Goal: Task Accomplishment & Management: Manage account settings

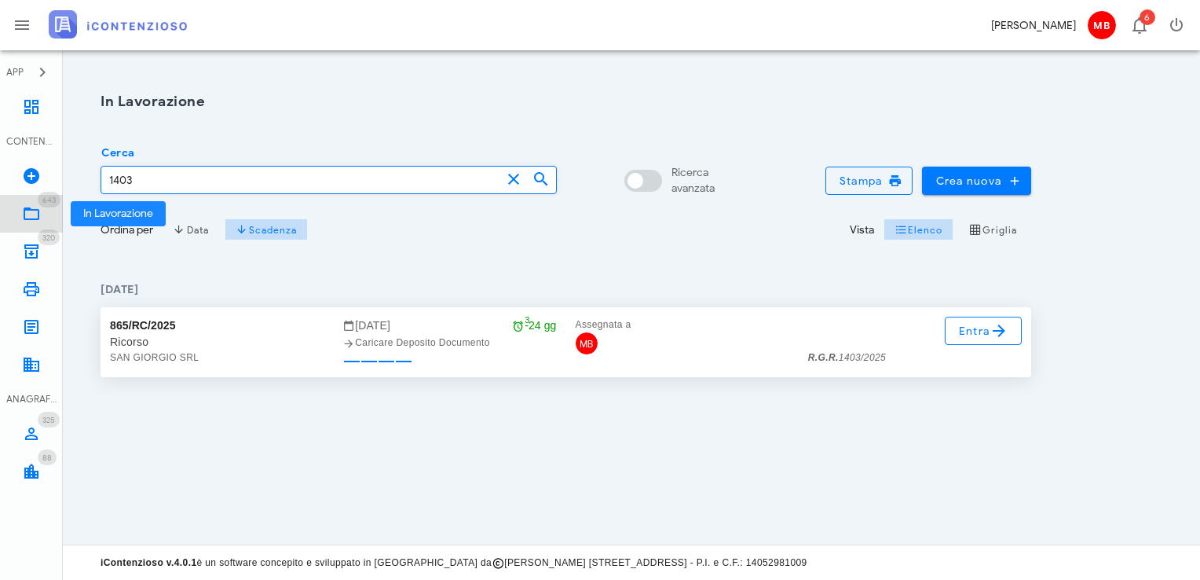
click at [35, 206] on icon at bounding box center [31, 213] width 19 height 19
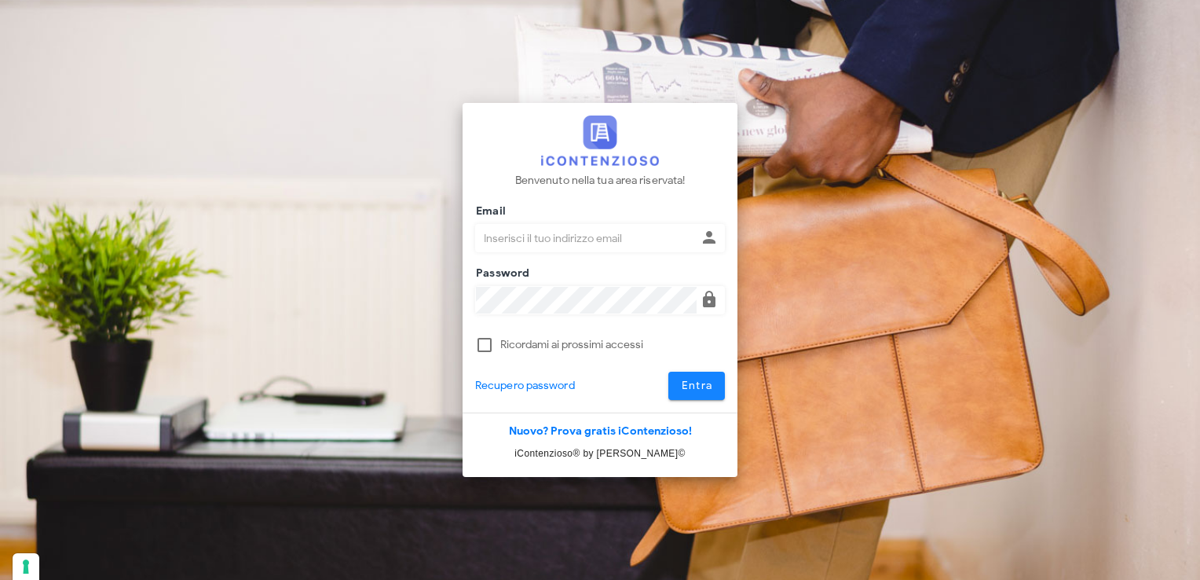
type input "[EMAIL_ADDRESS][DOMAIN_NAME]"
click at [708, 385] on span "Entra" at bounding box center [697, 385] width 32 height 13
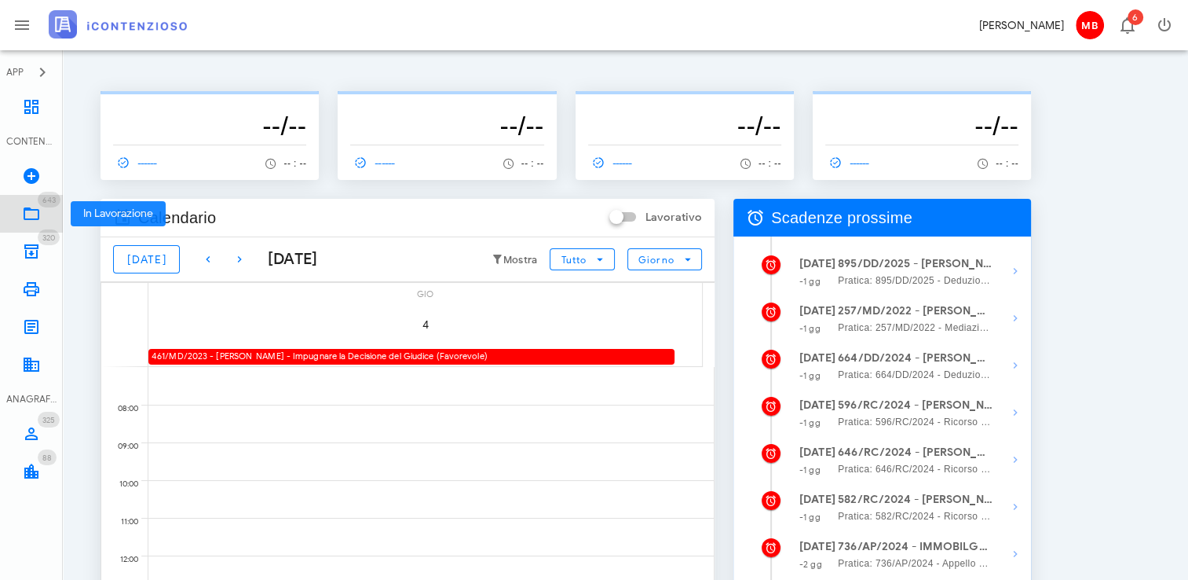
click at [31, 207] on icon at bounding box center [31, 213] width 19 height 19
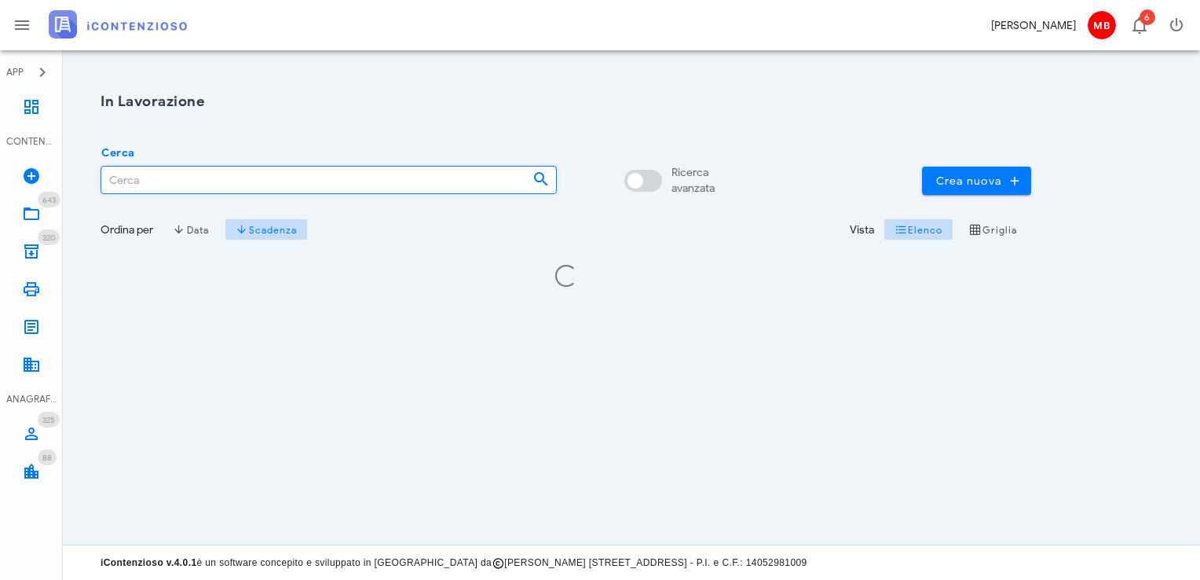
click at [142, 173] on input "Cerca" at bounding box center [310, 180] width 419 height 27
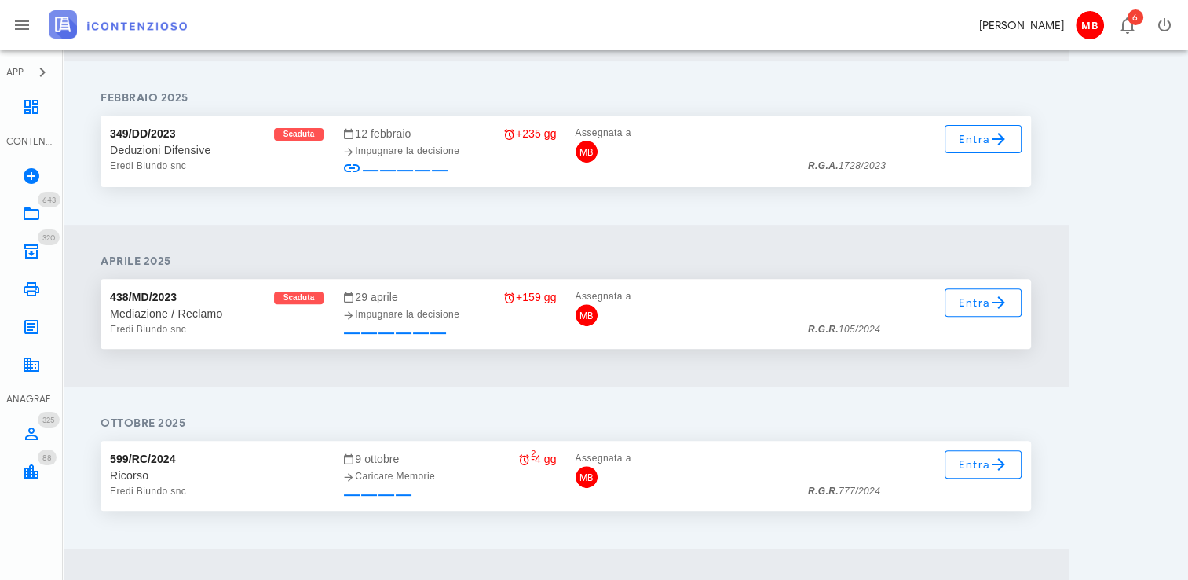
scroll to position [550, 0]
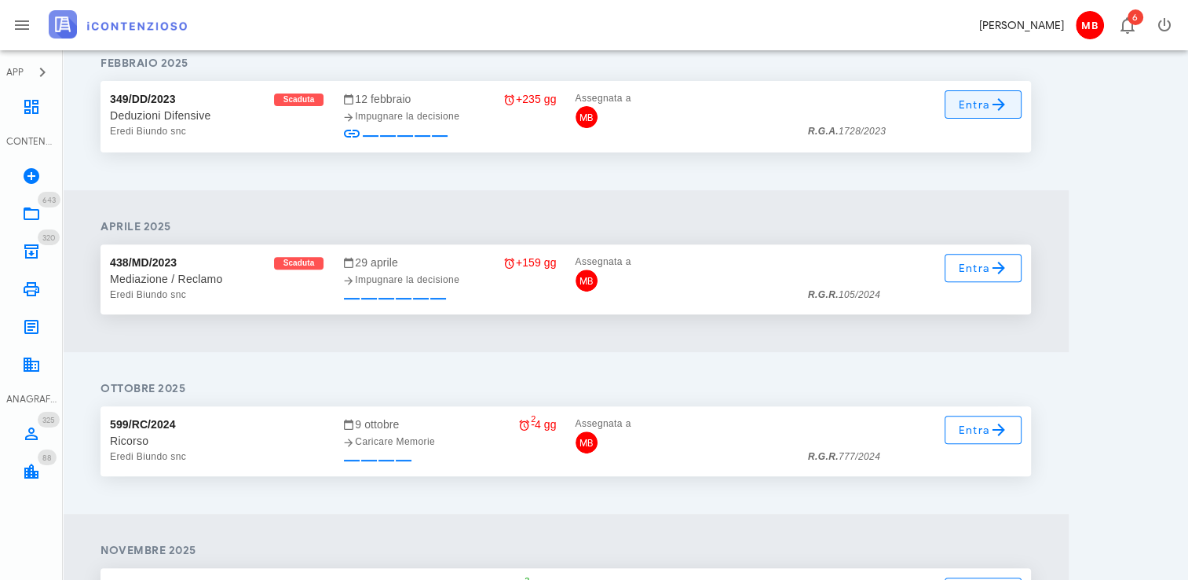
type input "eredi biundo"
click at [988, 101] on span "Entra" at bounding box center [983, 104] width 51 height 19
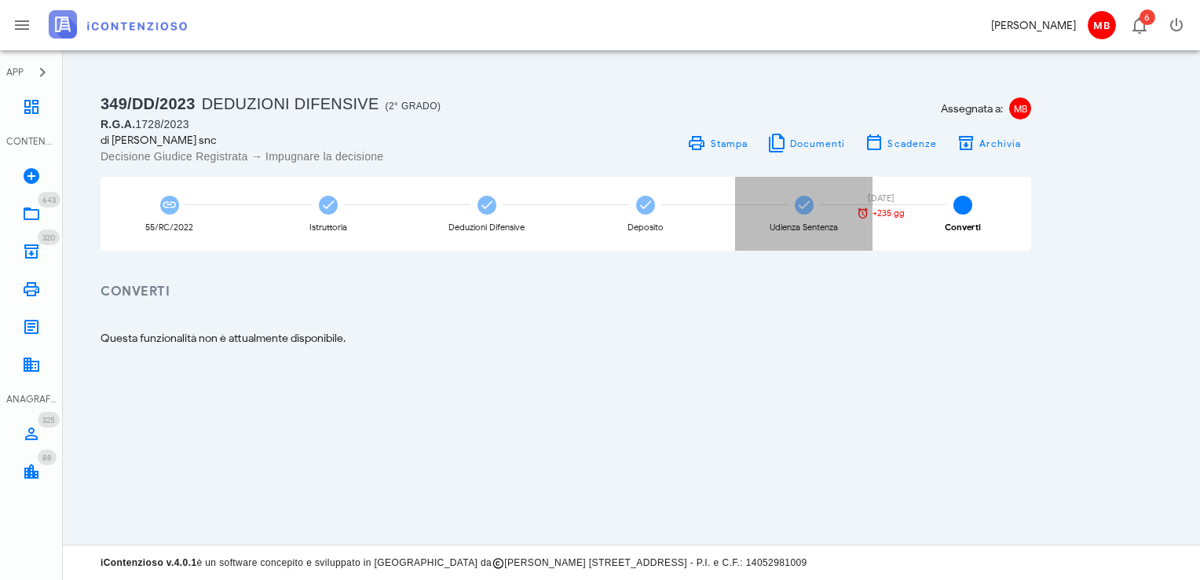
click at [804, 211] on icon at bounding box center [805, 205] width 16 height 16
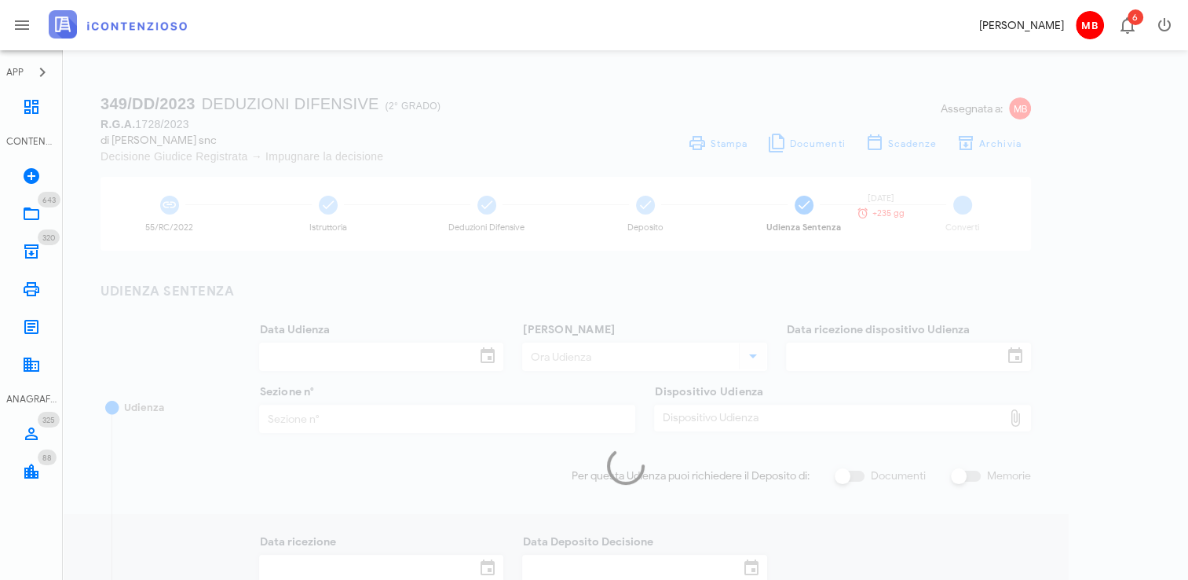
type input "08/07/2024"
type input "10:00"
type input "27/05/2024"
type input "7"
checkbox input "true"
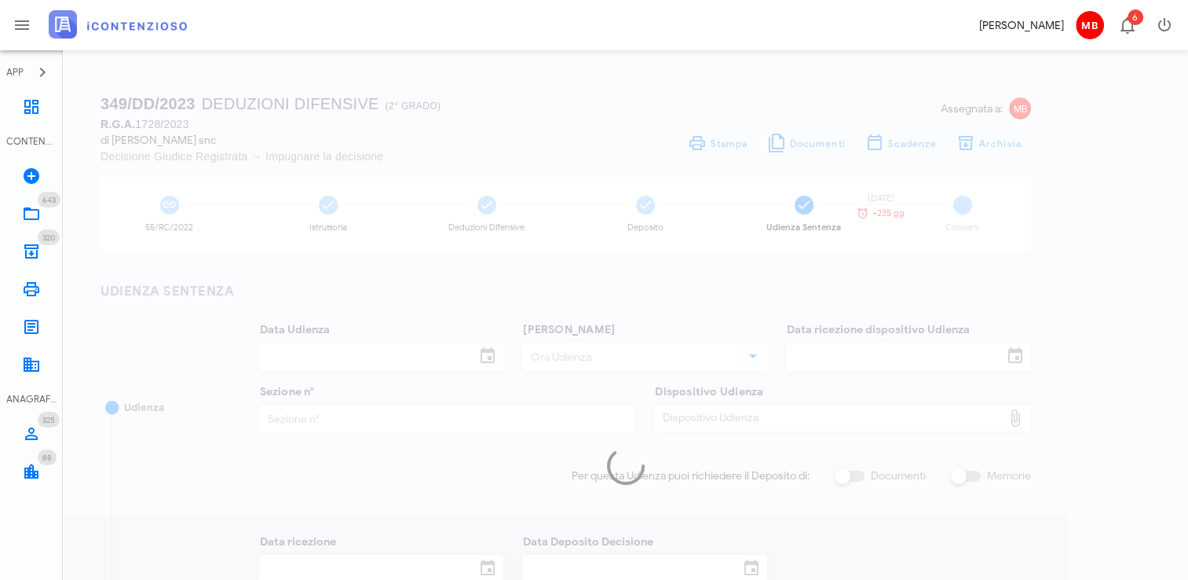
type input "12/07/2024"
type input "5507"
type input "2024"
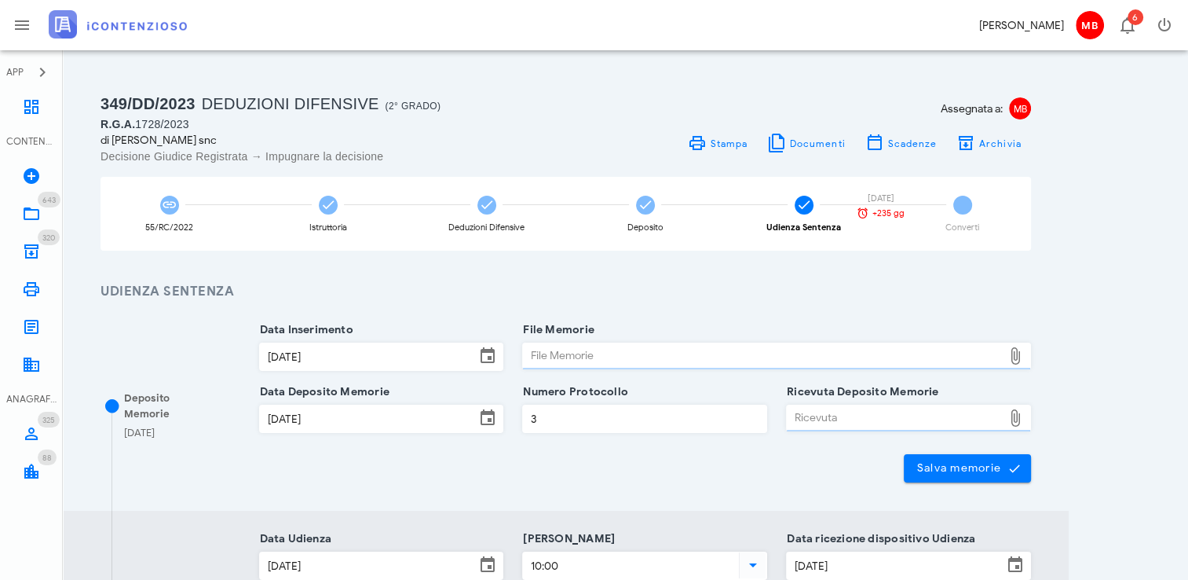
type input "Sentenza"
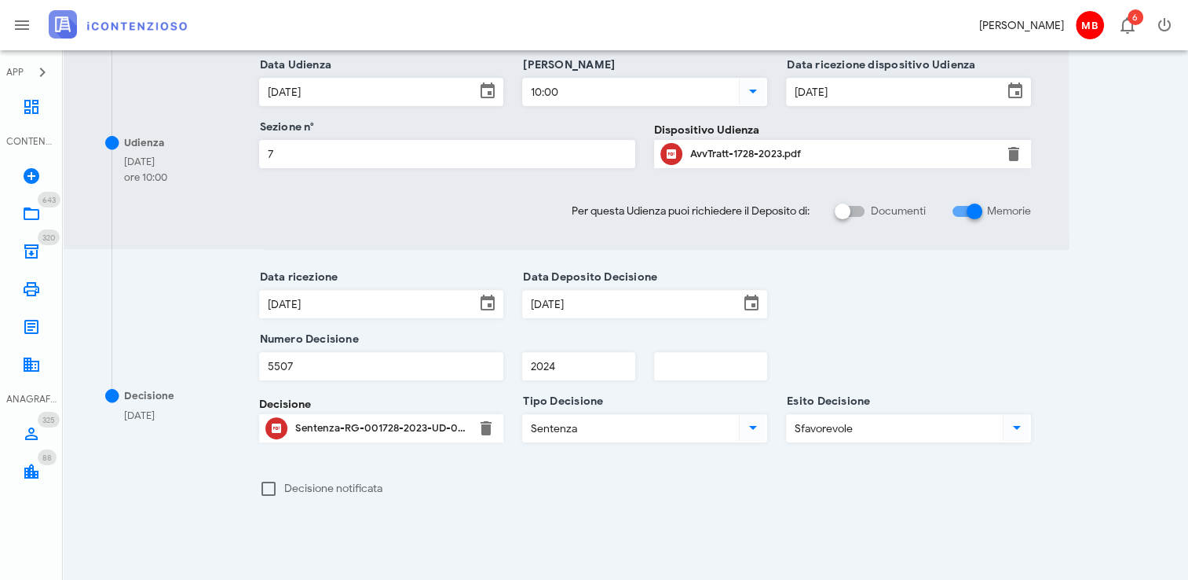
scroll to position [550, 0]
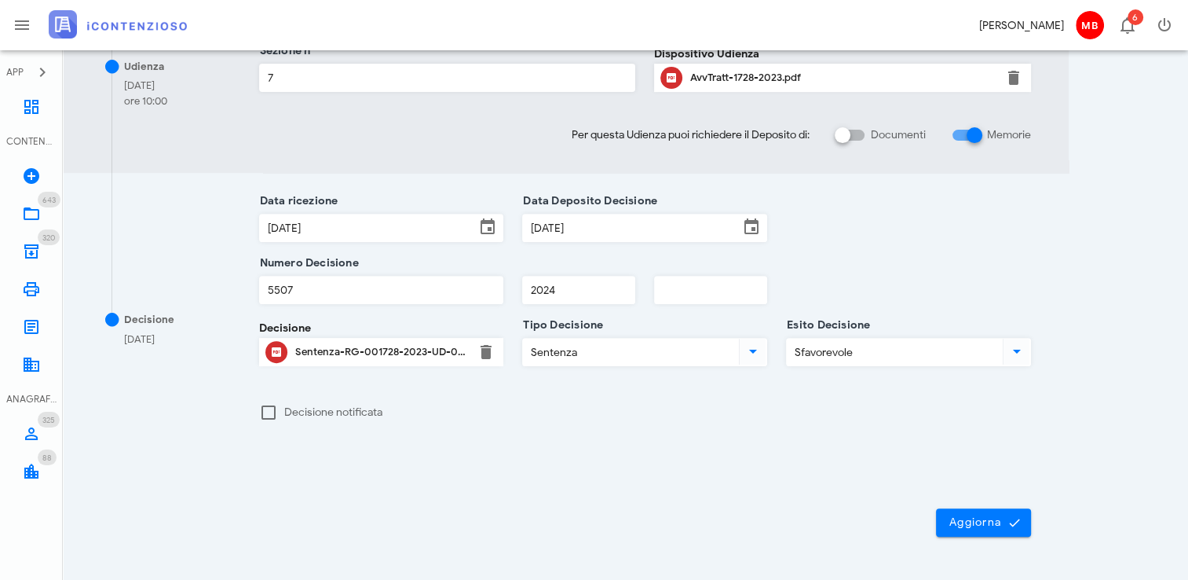
click at [313, 353] on div "Sentenza-RG-001728-2023-UD-08072024-1.pdf" at bounding box center [381, 352] width 173 height 13
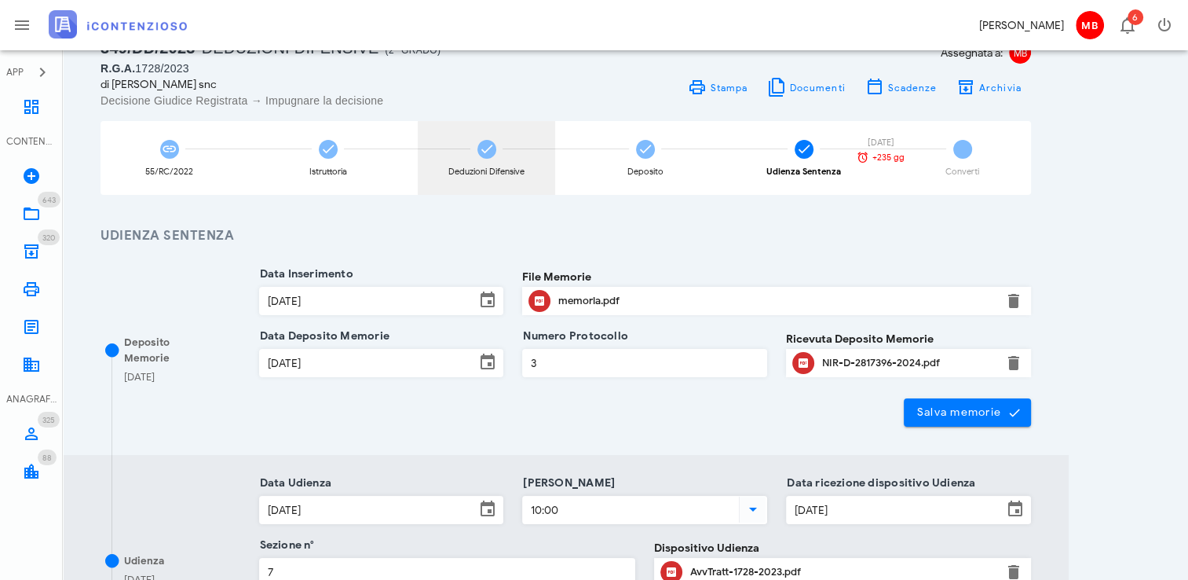
scroll to position [0, 0]
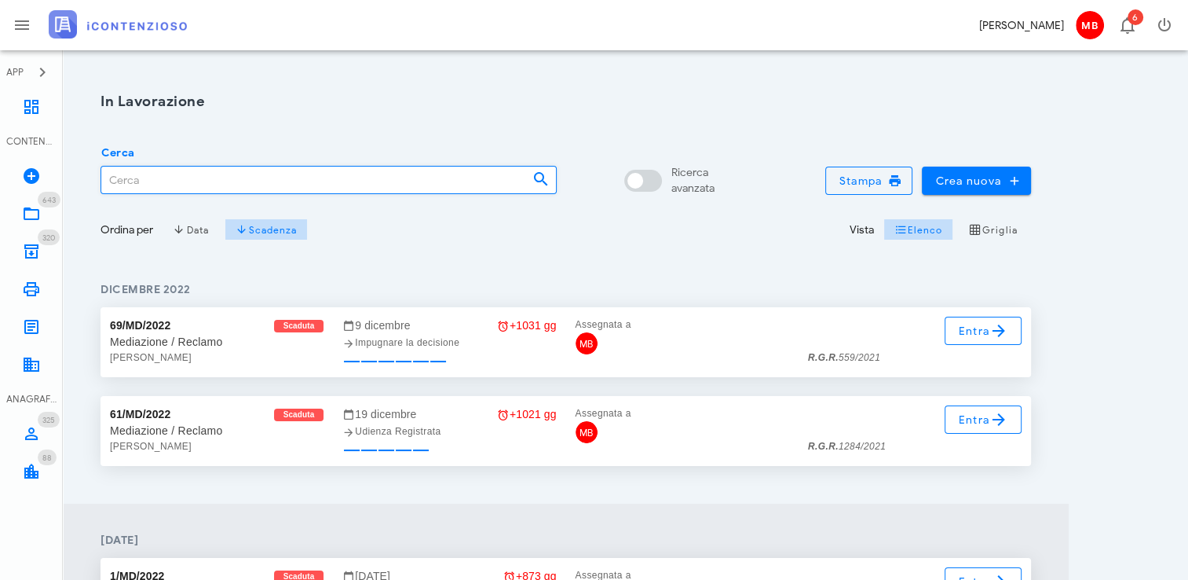
click at [232, 178] on input "Cerca" at bounding box center [310, 180] width 419 height 27
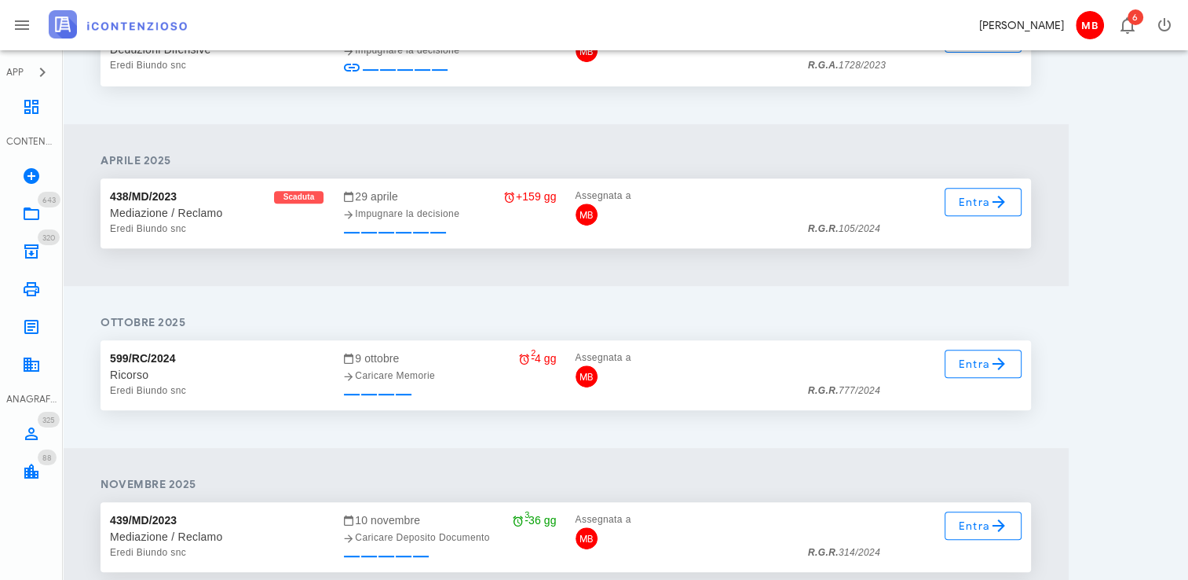
scroll to position [707, 0]
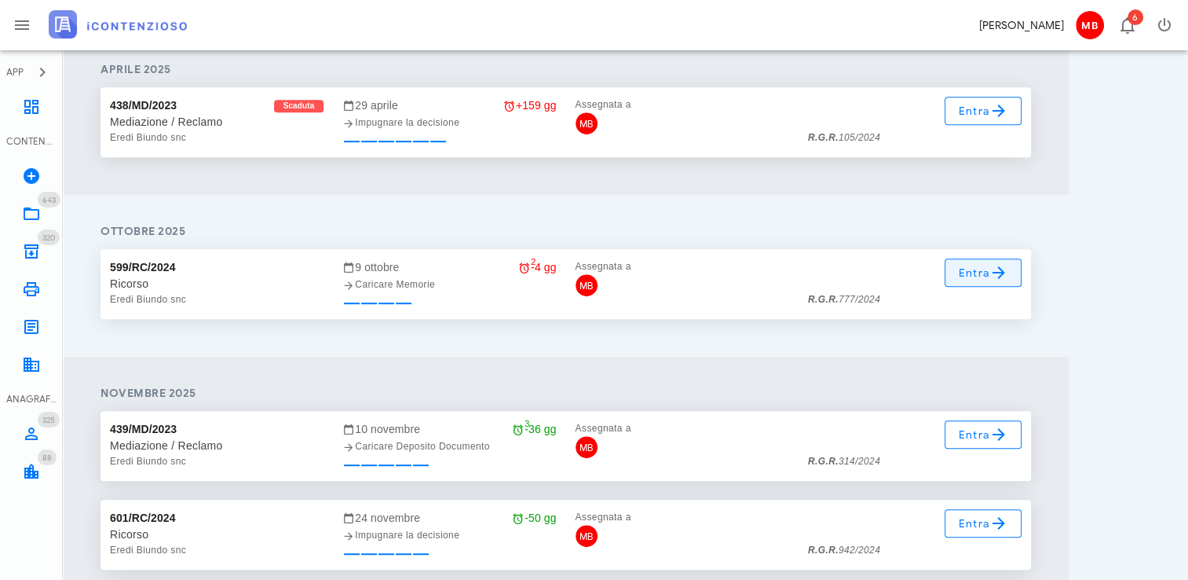
type input "eredi biundo"
click at [987, 273] on span "Entra" at bounding box center [983, 272] width 51 height 19
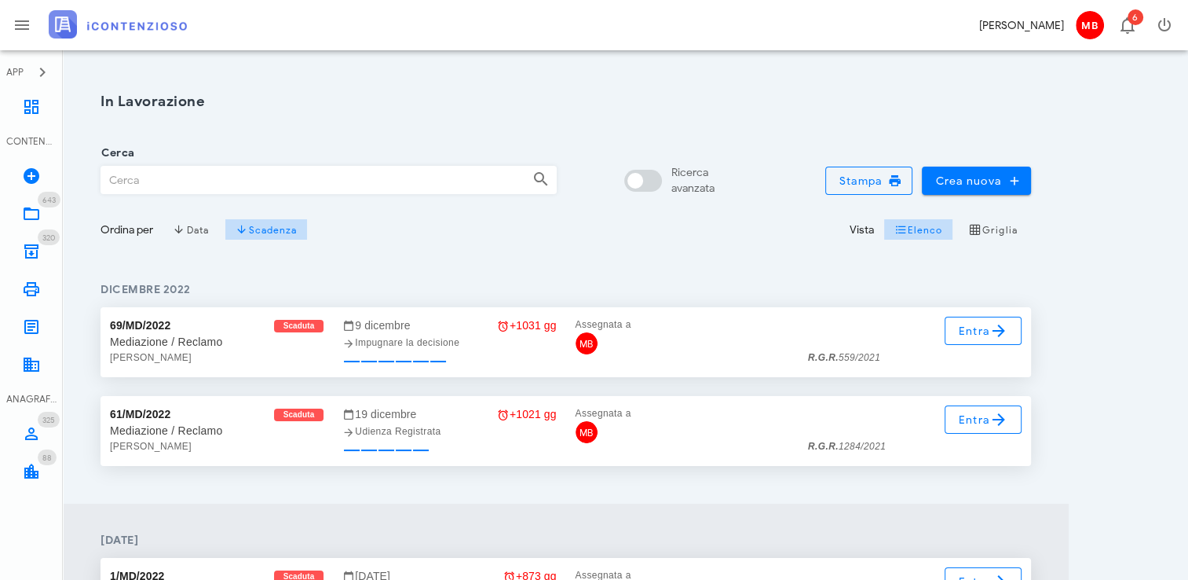
click at [201, 176] on input "Cerca" at bounding box center [310, 180] width 419 height 27
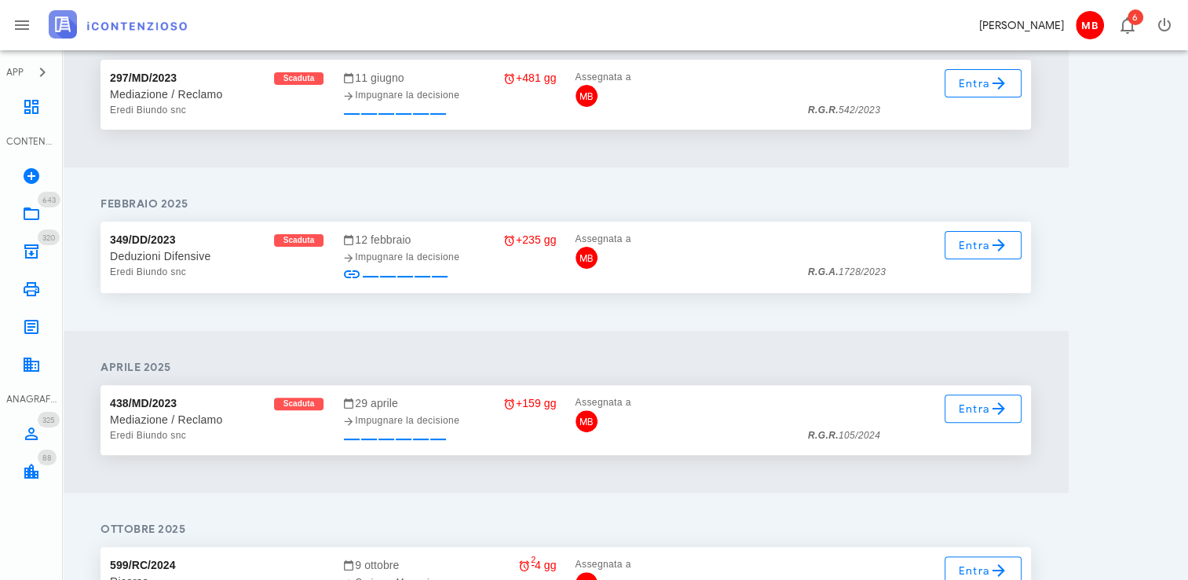
scroll to position [550, 0]
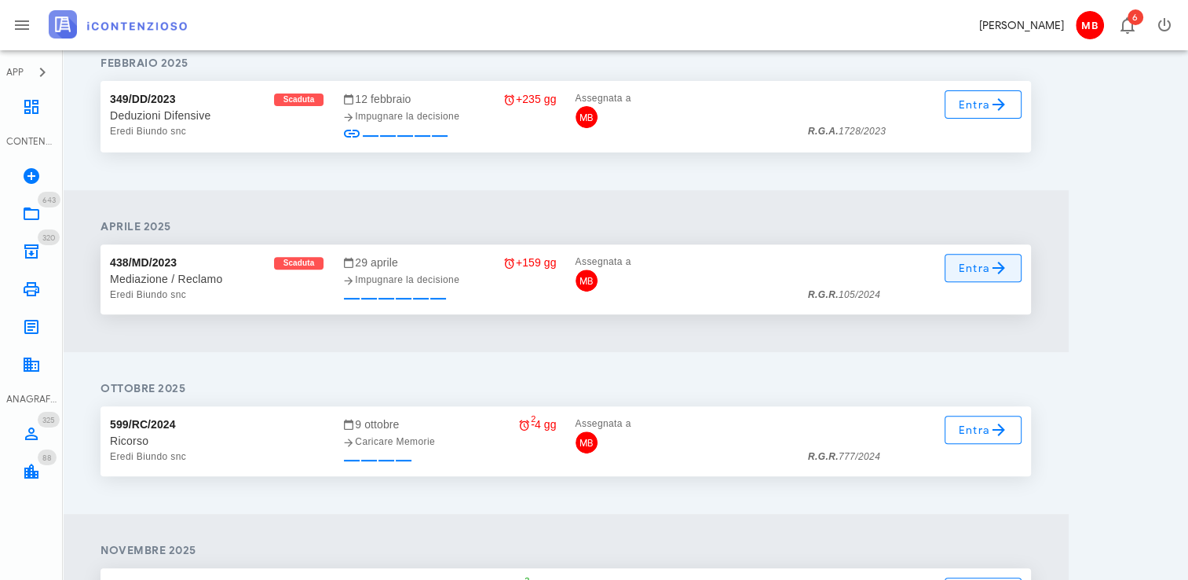
type input "eredi biundo"
click at [958, 272] on span "Entra" at bounding box center [983, 267] width 51 height 19
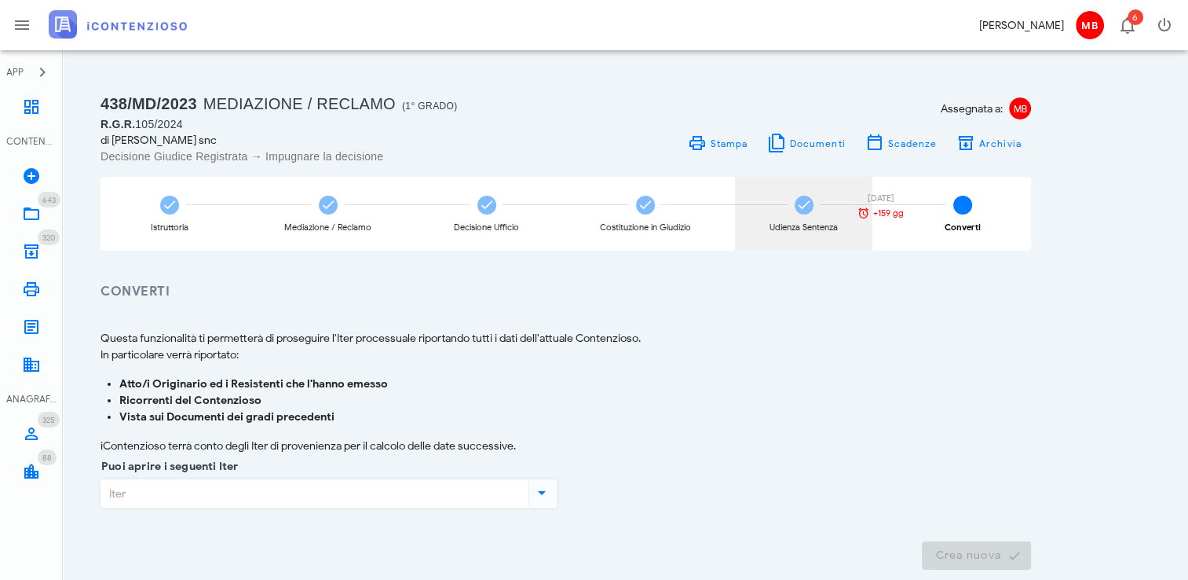
click at [782, 211] on div "Udienza Sentenza [DATE] +159 gg" at bounding box center [803, 214] width 137 height 74
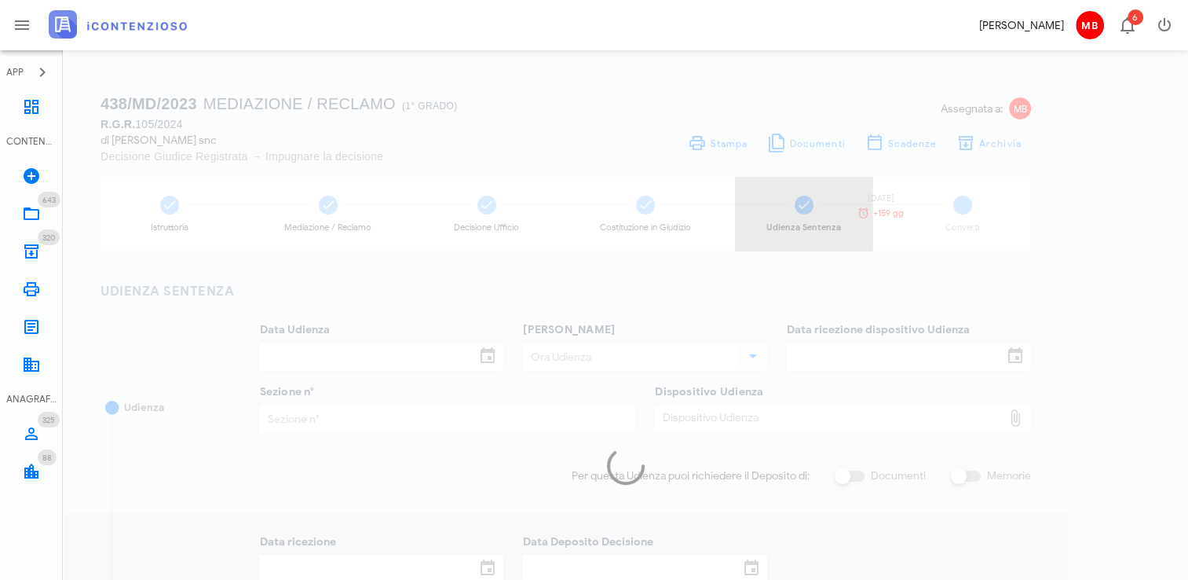
type input "[DATE]"
type input "10:00"
type input "[DATE]"
type input "2"
checkbox input "true"
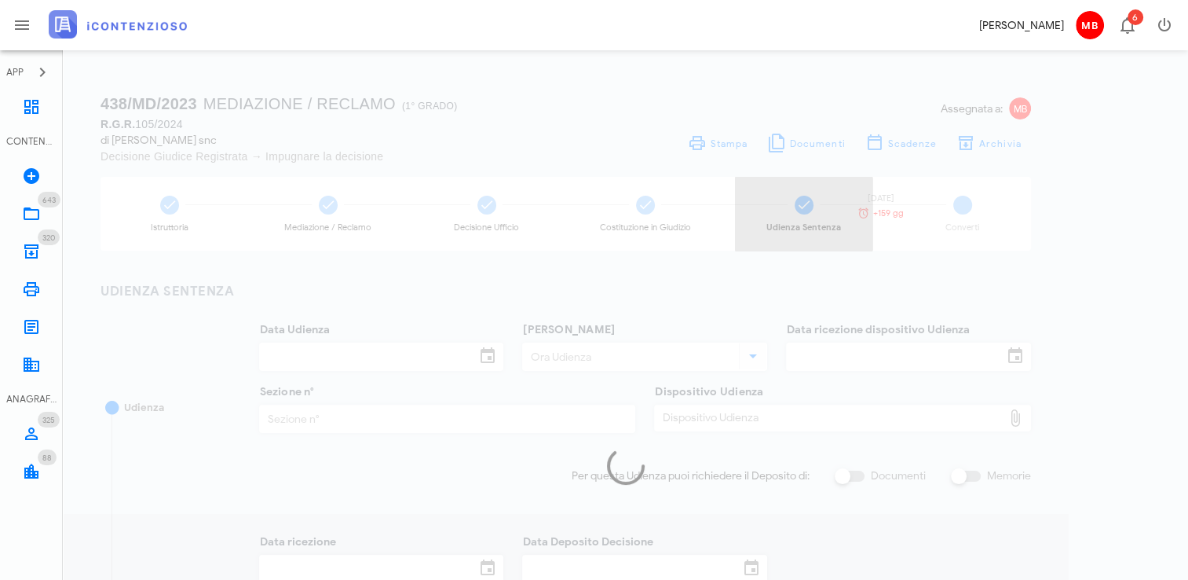
type input "[DATE]"
type input "689"
type input "2024"
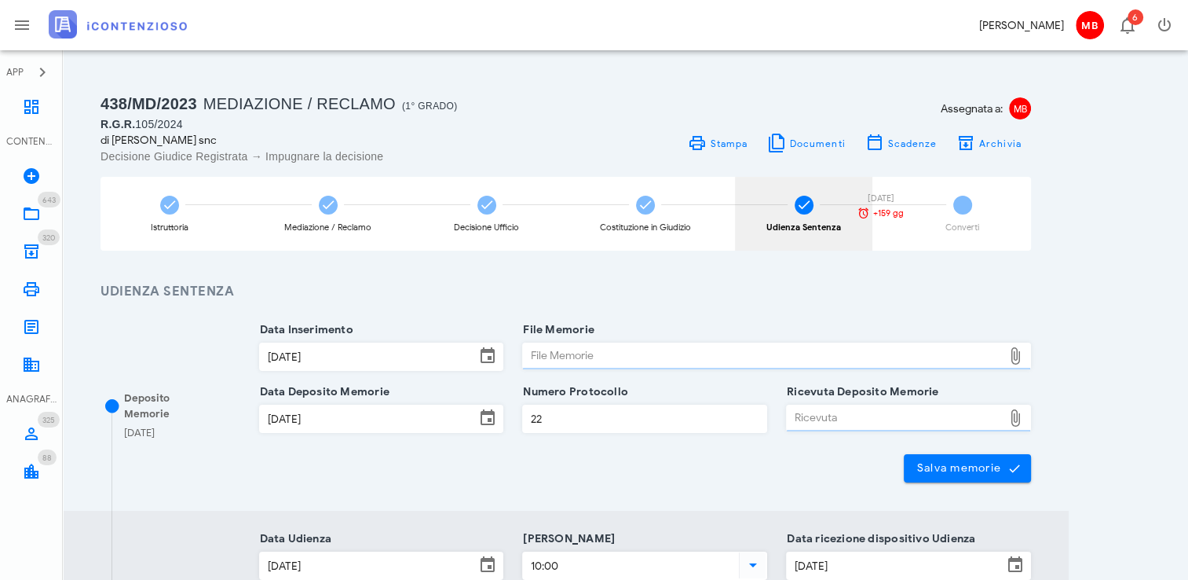
type input "Sentenza"
type input "Favorevole"
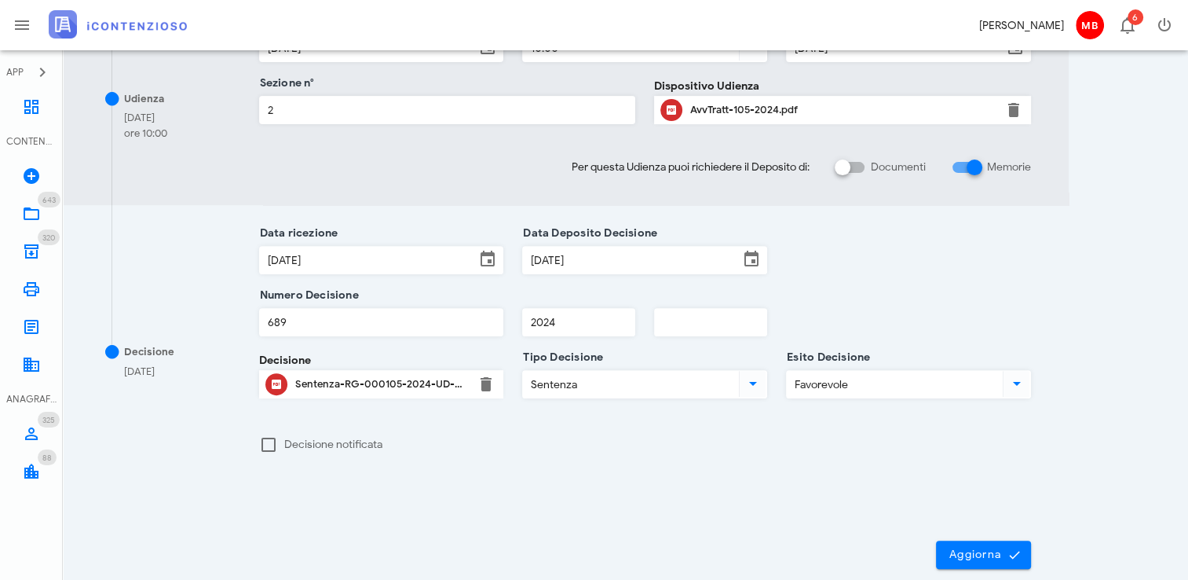
scroll to position [597, 0]
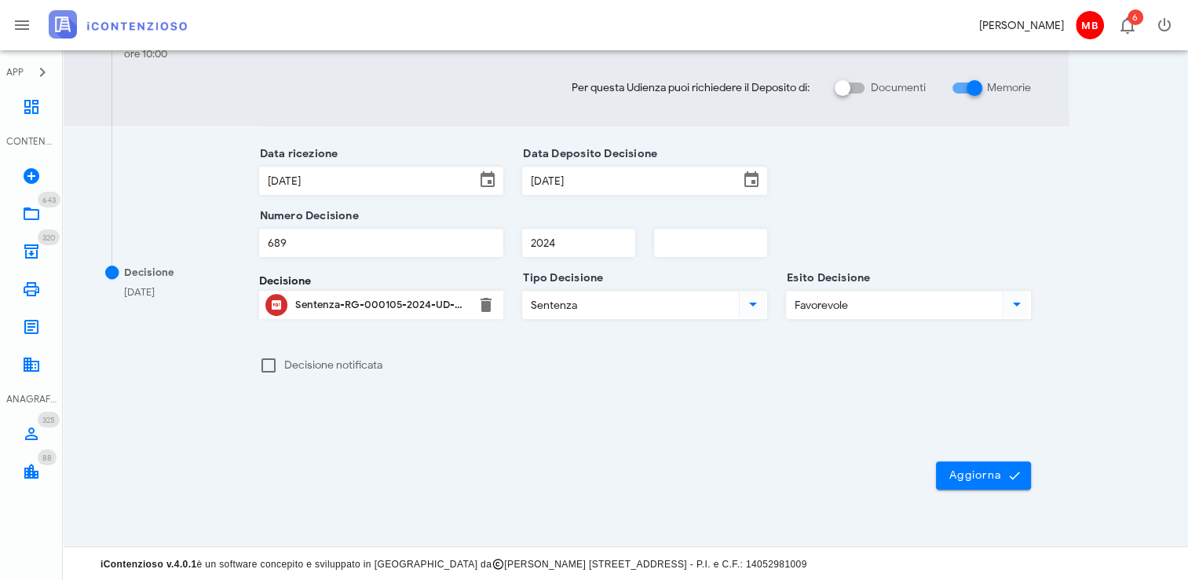
click at [317, 298] on div "Sentenza-RG-000105-2024-UD-28102024.pdf" at bounding box center [381, 304] width 173 height 13
click at [41, 215] on link "643 In Lavorazione 643" at bounding box center [31, 214] width 63 height 38
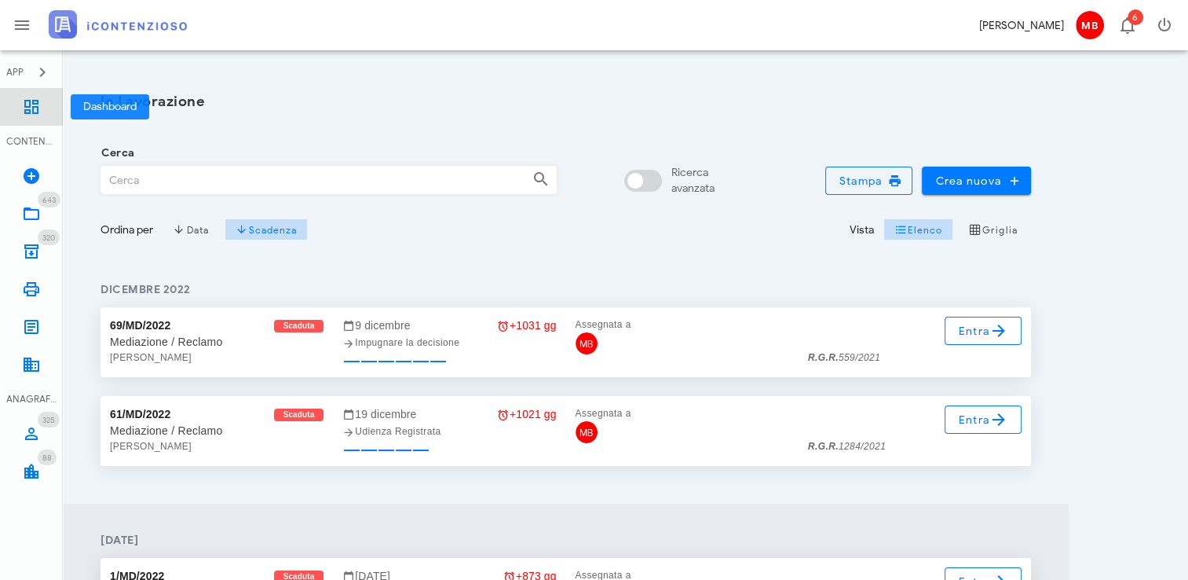
click at [38, 112] on icon at bounding box center [31, 106] width 19 height 19
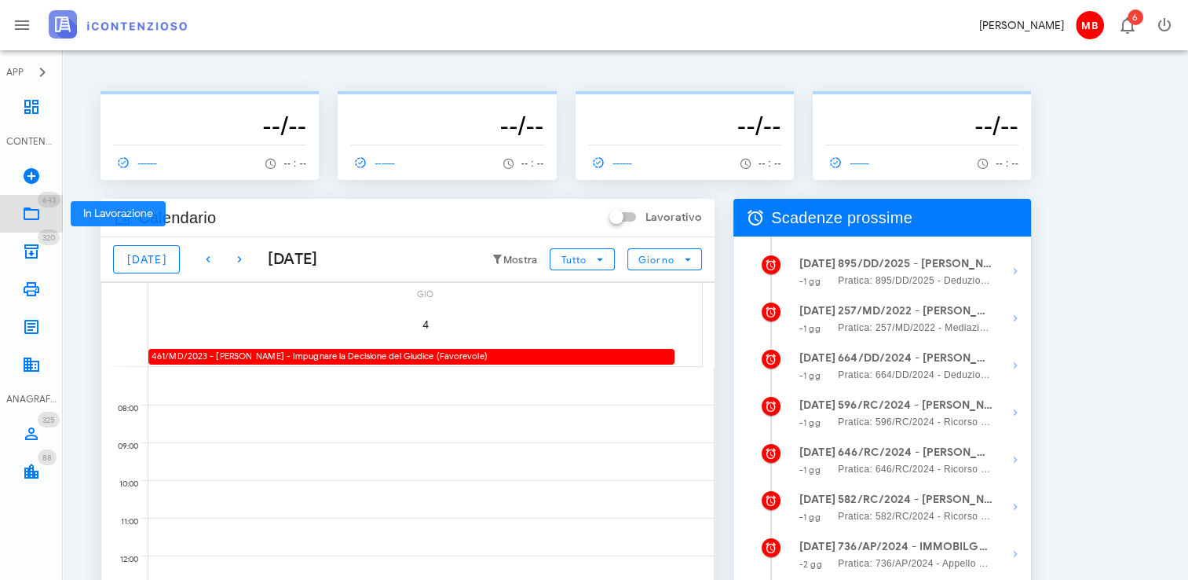
click at [39, 214] on icon at bounding box center [31, 213] width 19 height 19
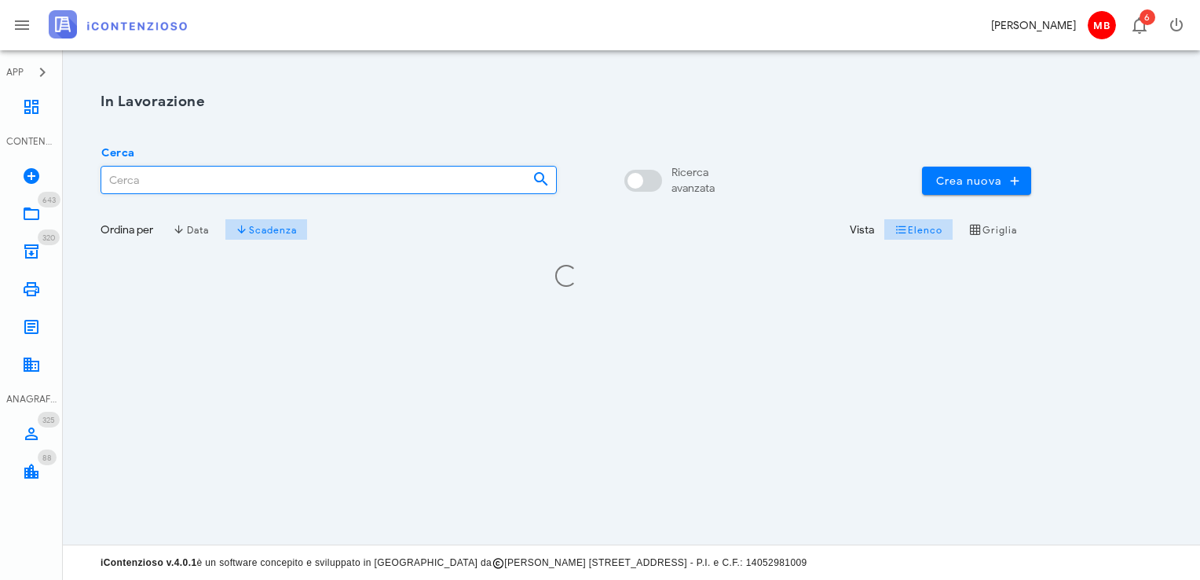
click at [186, 174] on input "Cerca" at bounding box center [310, 180] width 419 height 27
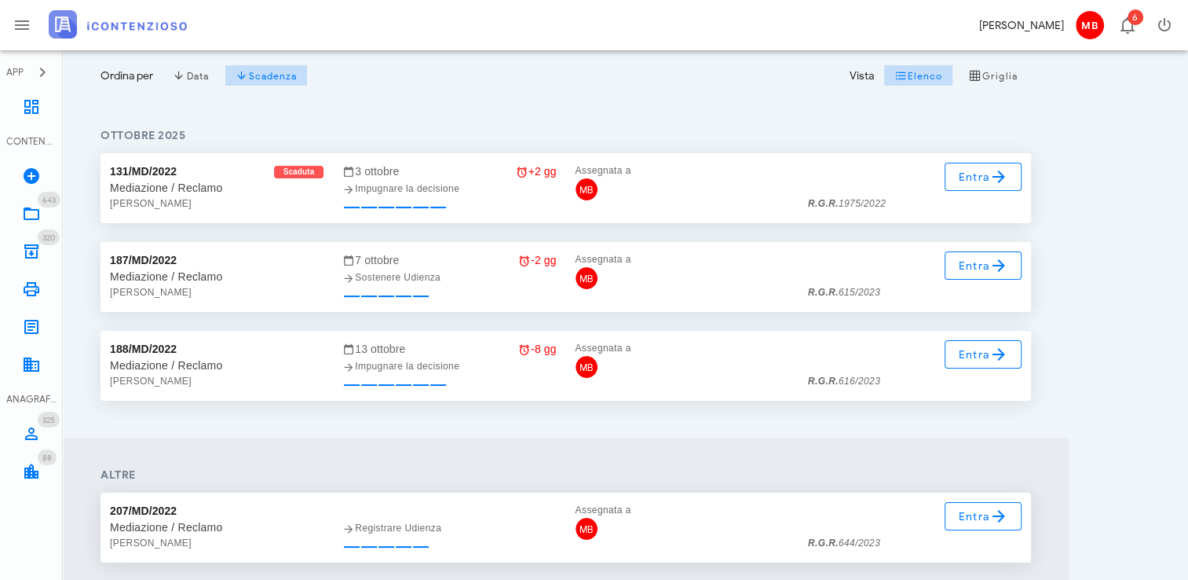
scroll to position [157, 0]
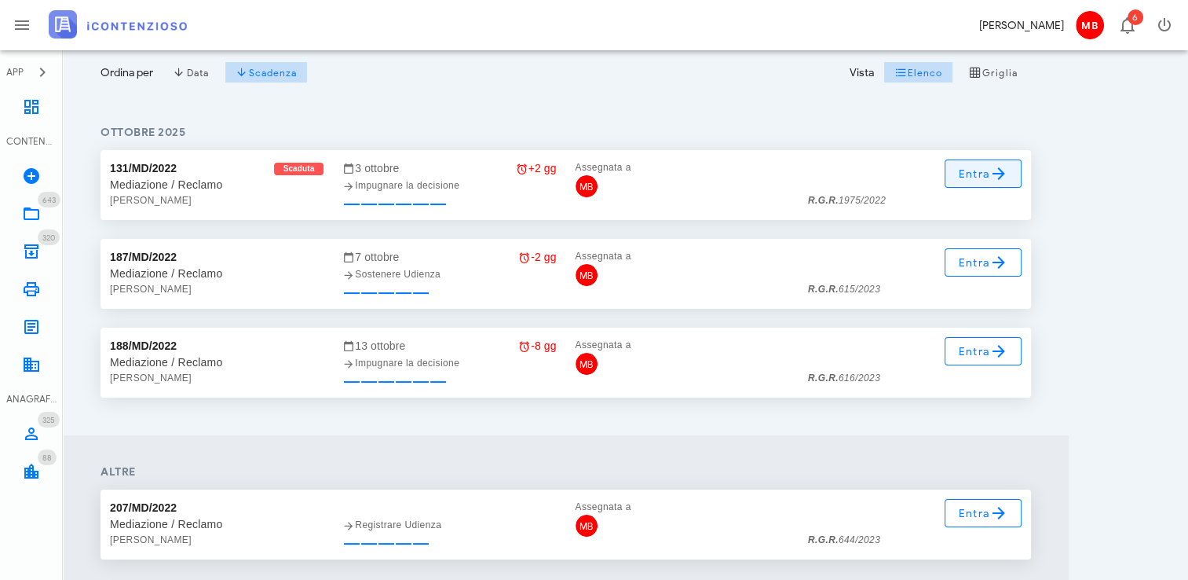
type input "cascio"
click at [988, 171] on span "Entra" at bounding box center [983, 173] width 51 height 19
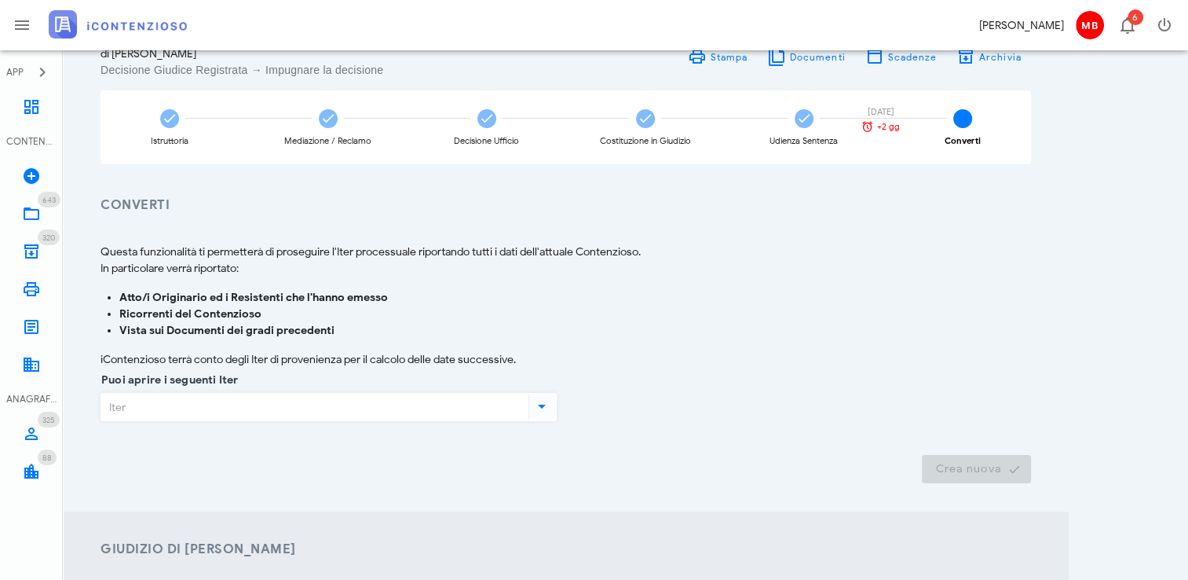
scroll to position [157, 0]
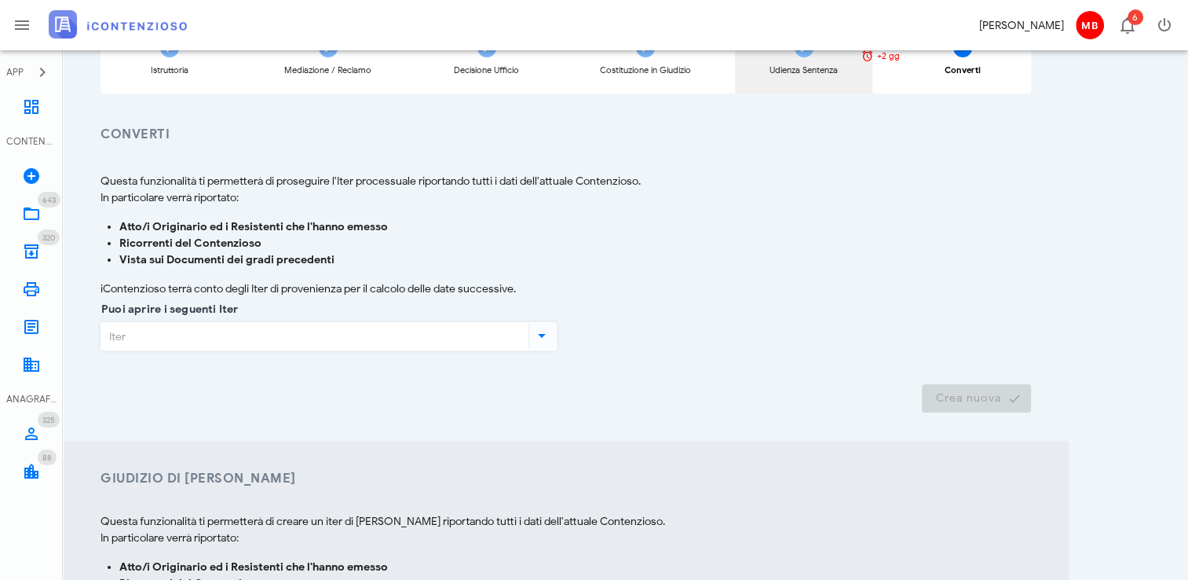
click at [804, 60] on div "Udienza Sentenza 03/10/2025 +2 gg" at bounding box center [803, 57] width 137 height 74
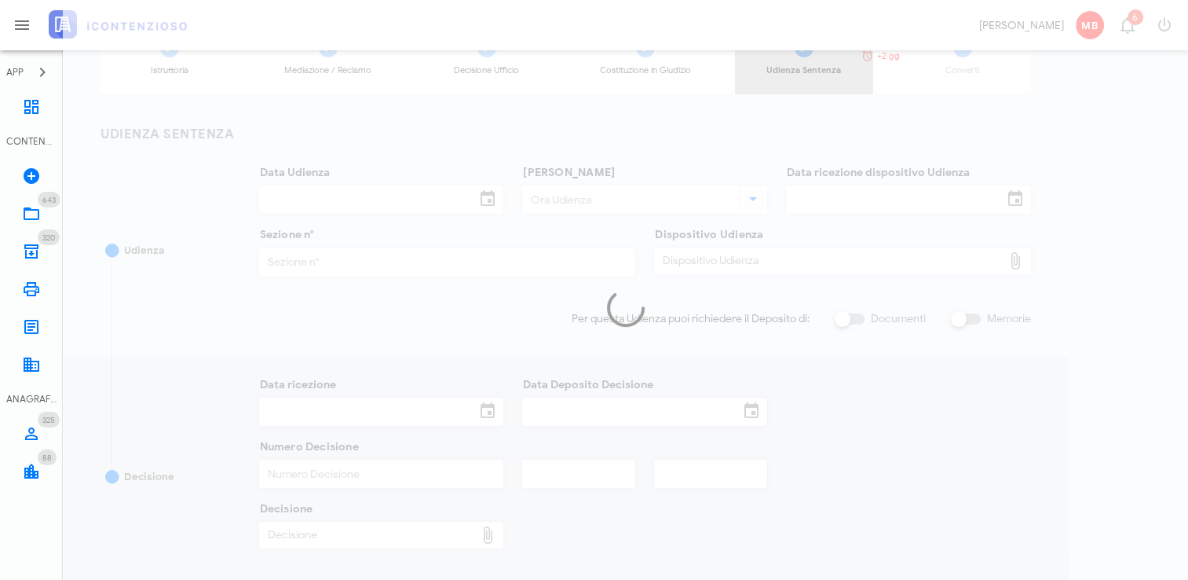
type input "31/01/2025"
type input "10:00"
type input "19/11/2024"
type input "4"
checkbox input "true"
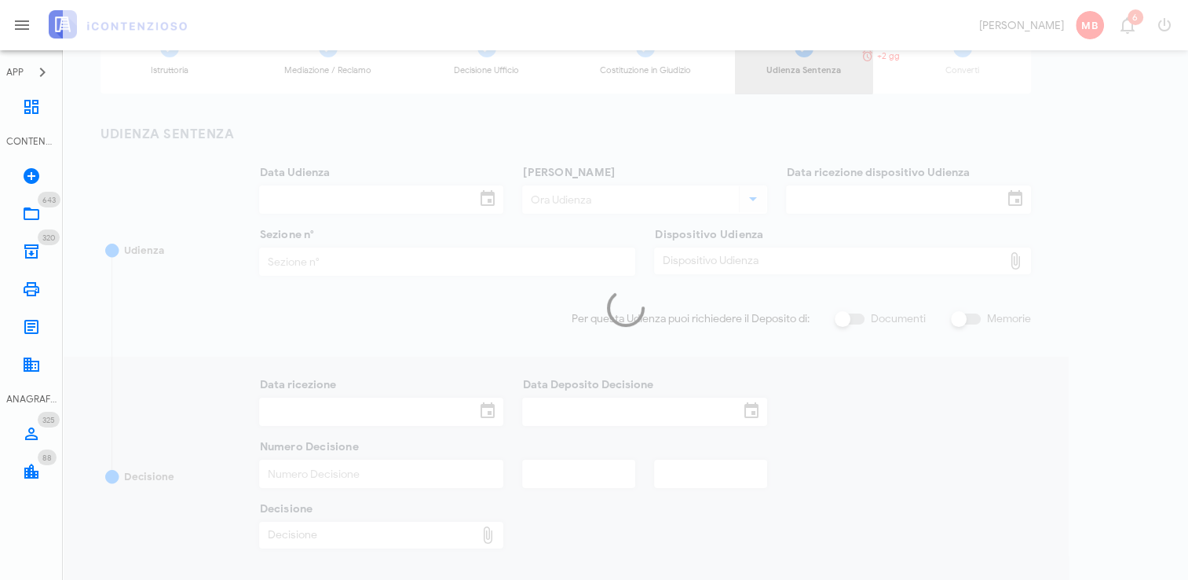
type input "03/03/2025"
type input "587"
type input "2025"
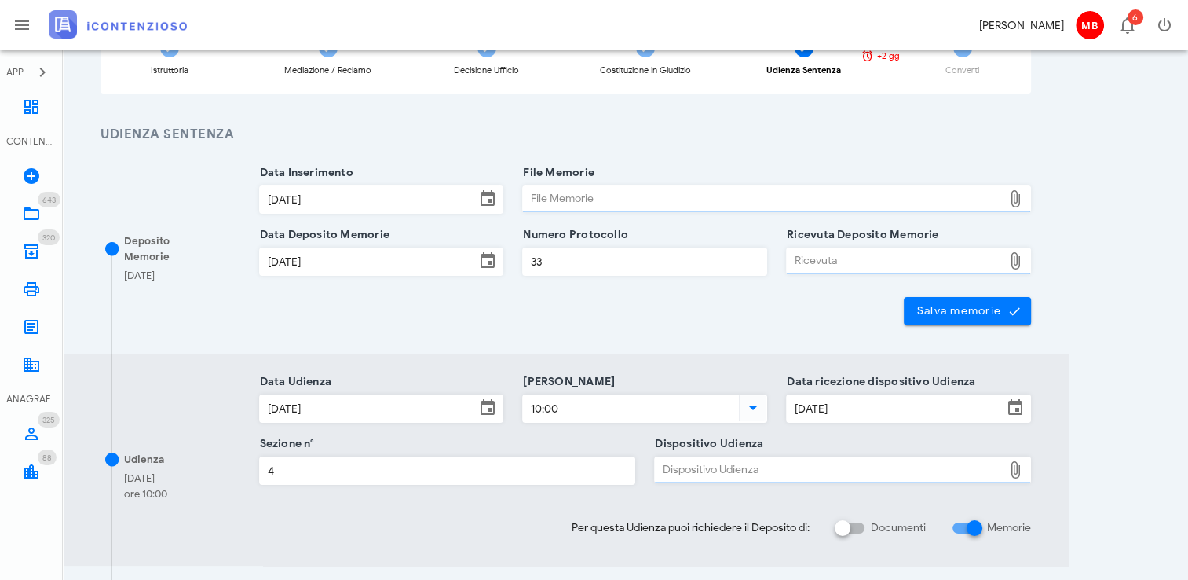
type input "Sentenza"
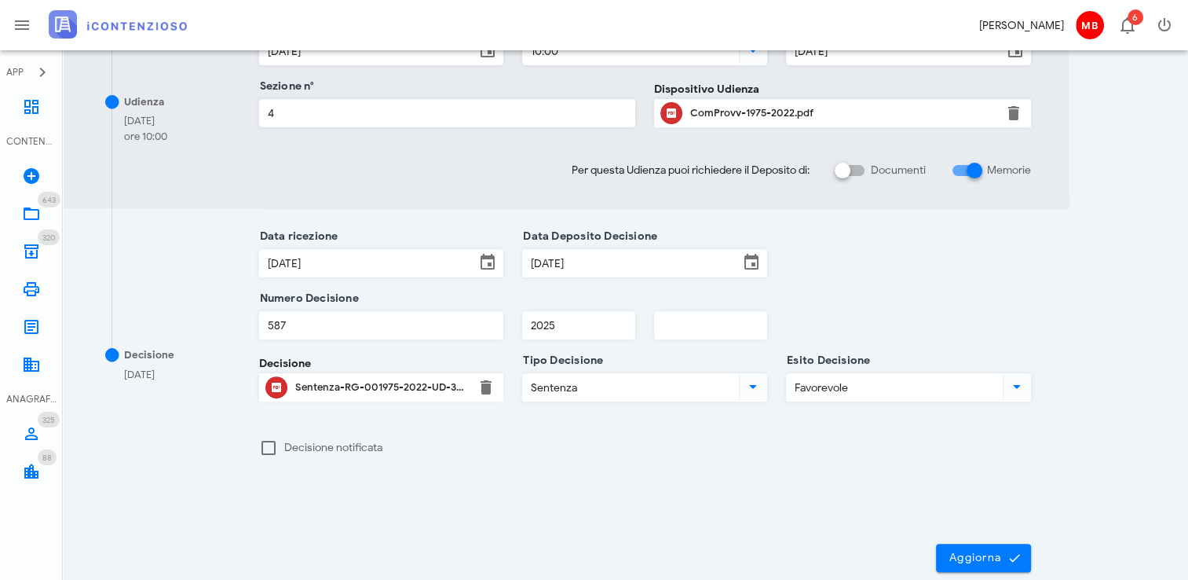
scroll to position [597, 0]
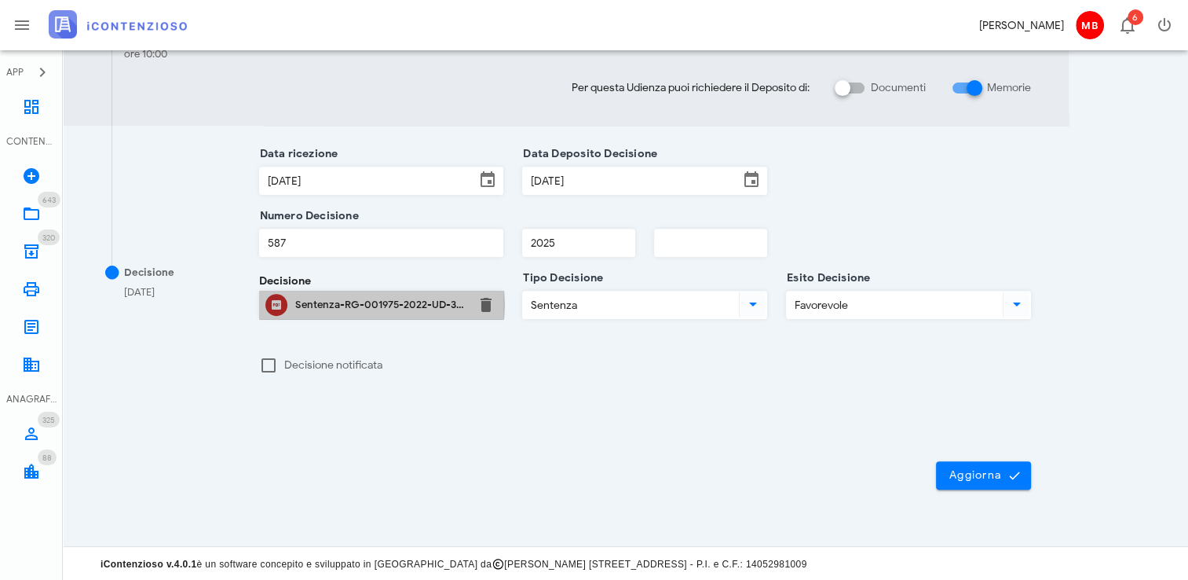
click at [399, 306] on div "Sentenza-RG-001975-2022-UD-31012025.pdf" at bounding box center [381, 304] width 173 height 13
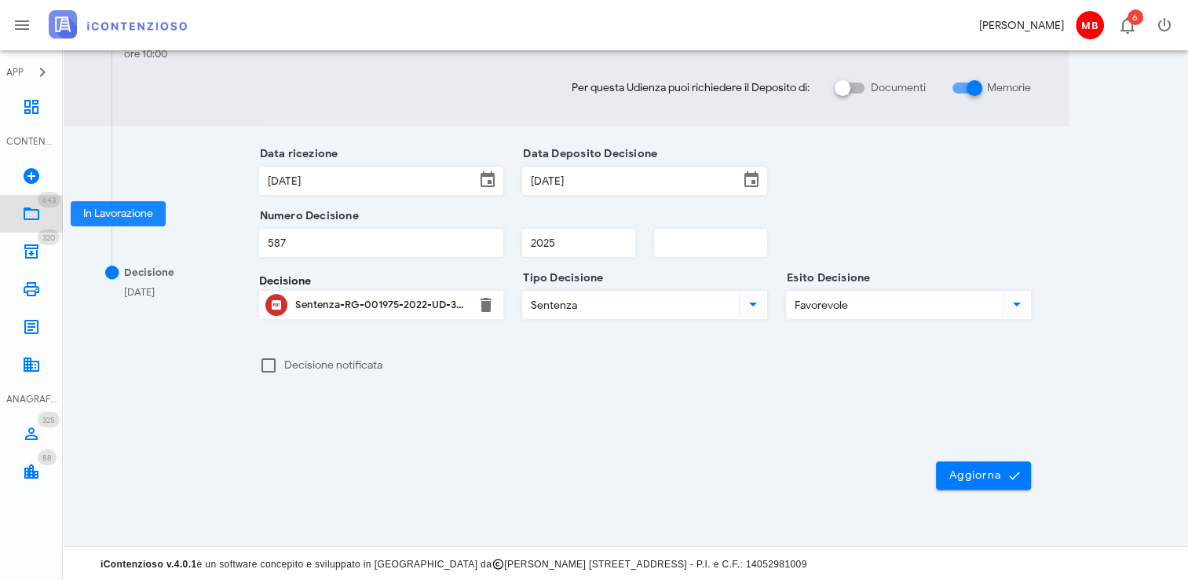
click at [39, 213] on icon at bounding box center [31, 213] width 19 height 19
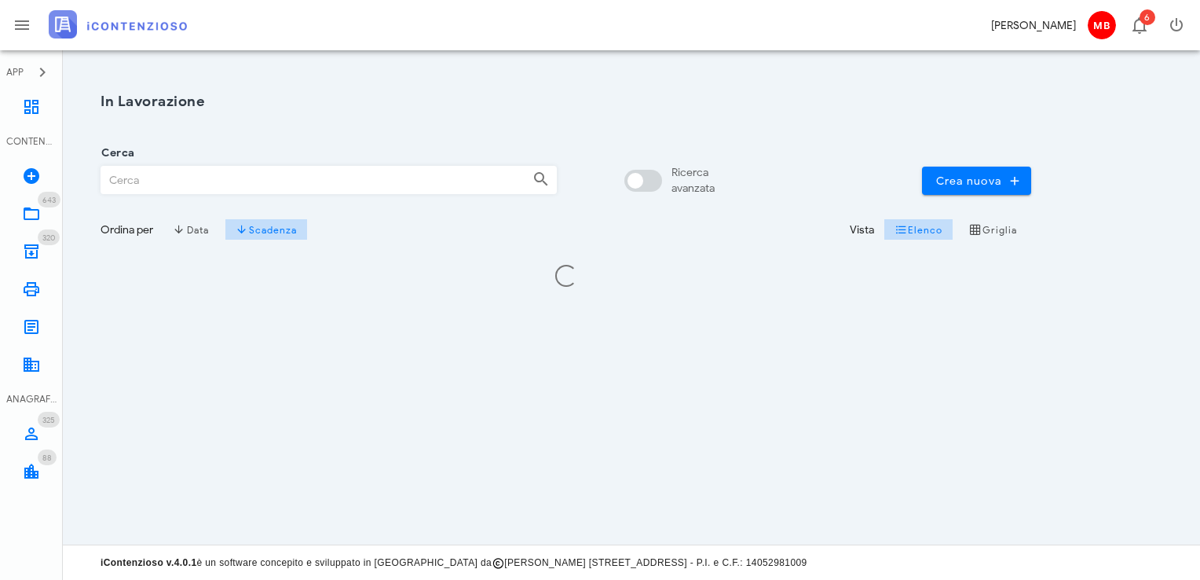
click at [179, 182] on input "Cerca" at bounding box center [310, 180] width 419 height 27
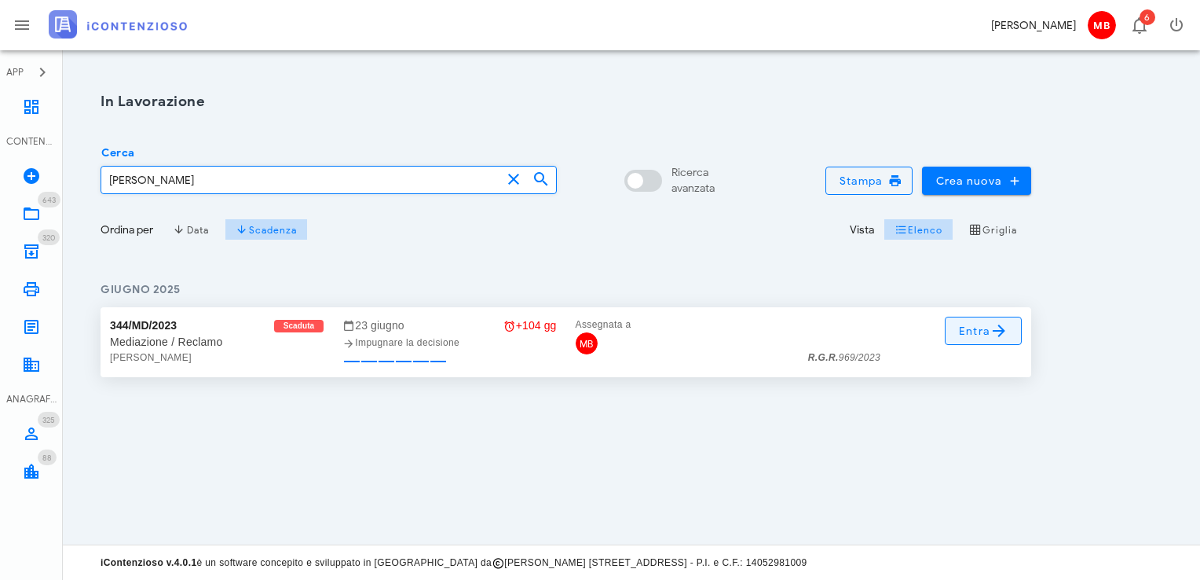
type input "nastasi"
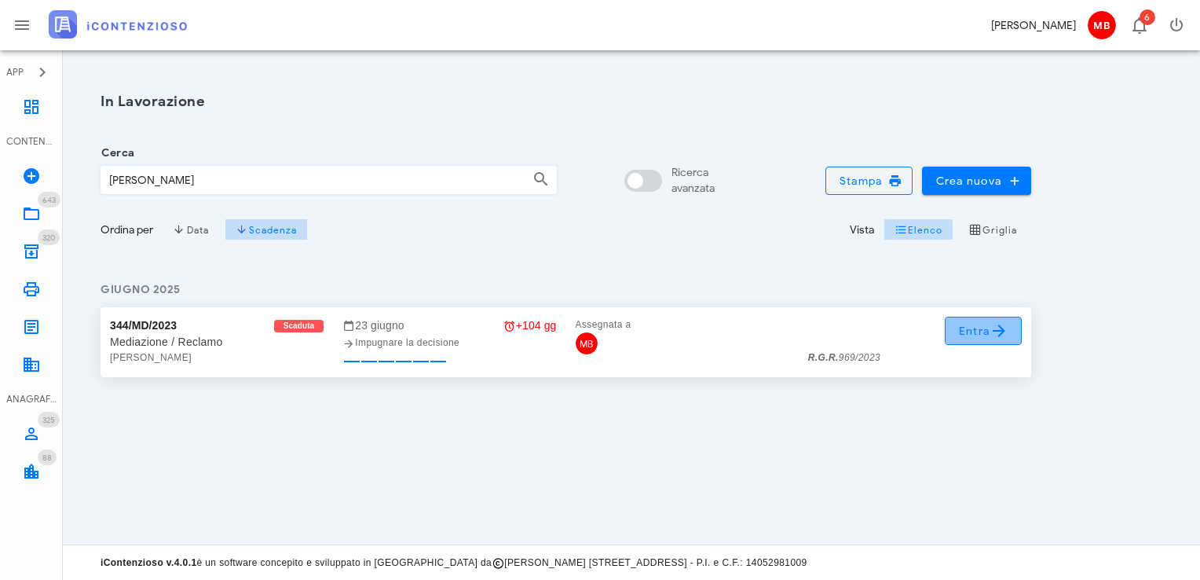
click at [983, 331] on span "Entra" at bounding box center [983, 330] width 51 height 19
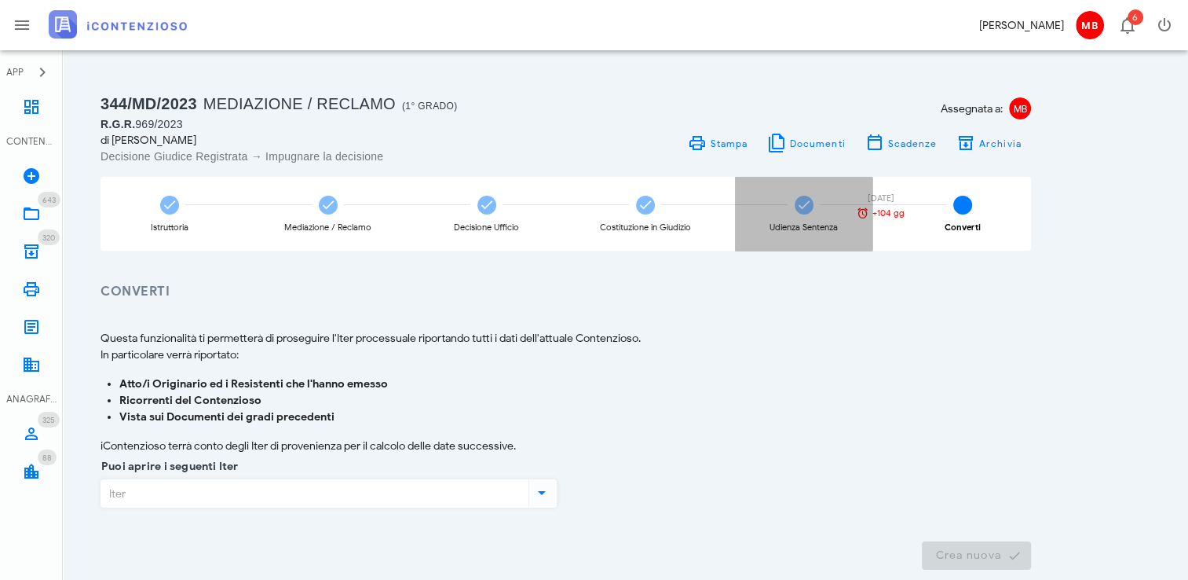
click at [794, 214] on div "Udienza Sentenza [DATE] +104 gg" at bounding box center [803, 214] width 137 height 74
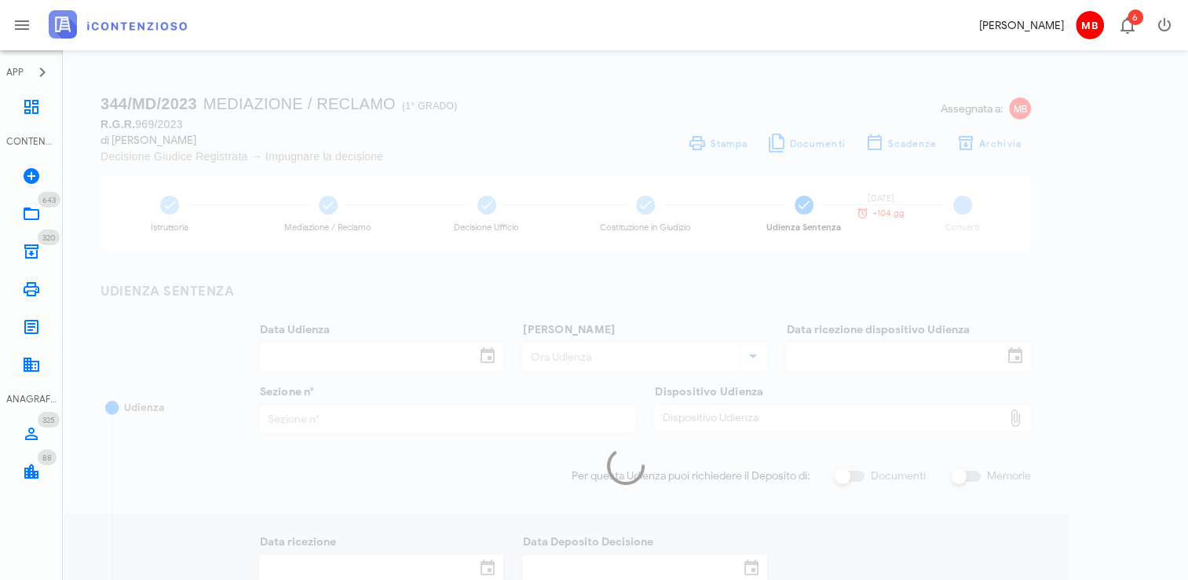
type input "[DATE]"
type input "10:00"
type input "[DATE]"
type input "2"
checkbox input "true"
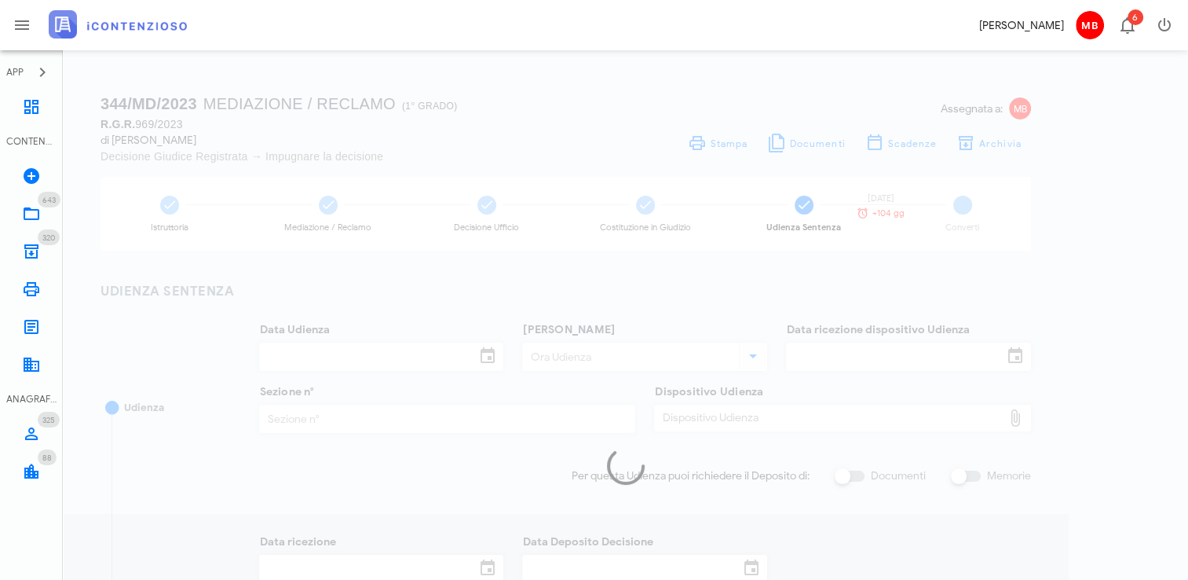
type input "[DATE]"
type input "911"
type input "2024"
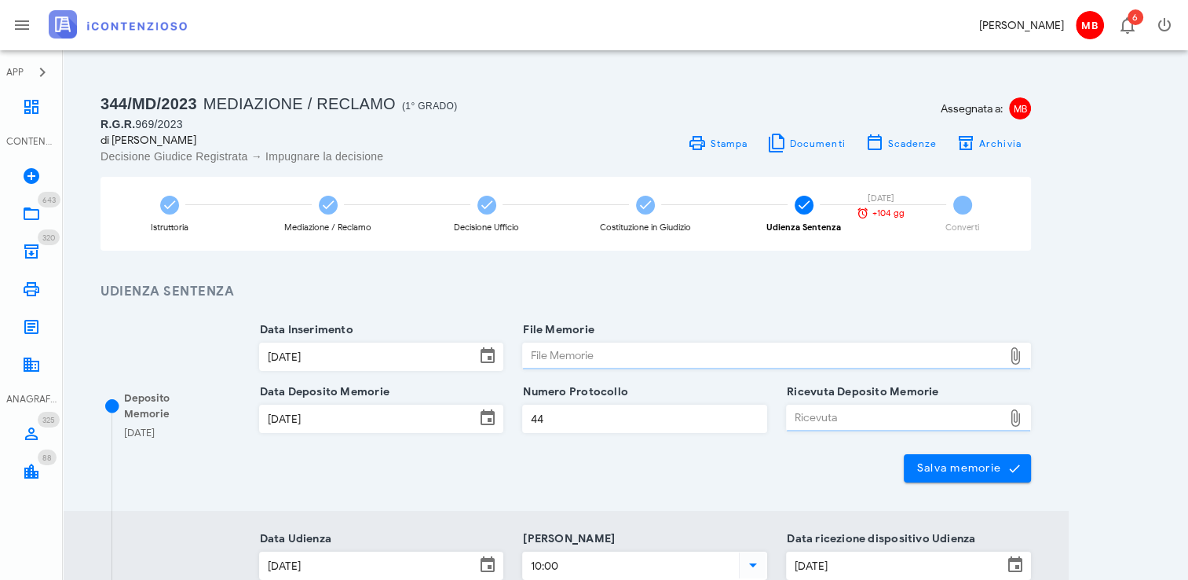
type input "Sentenza"
type input "Favorevole"
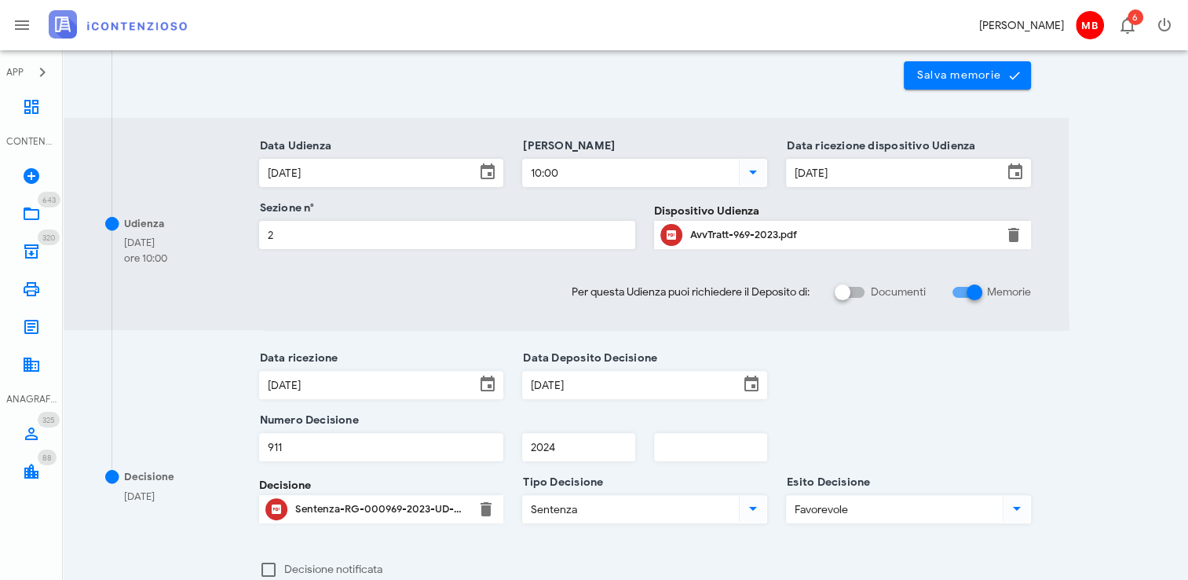
scroll to position [597, 0]
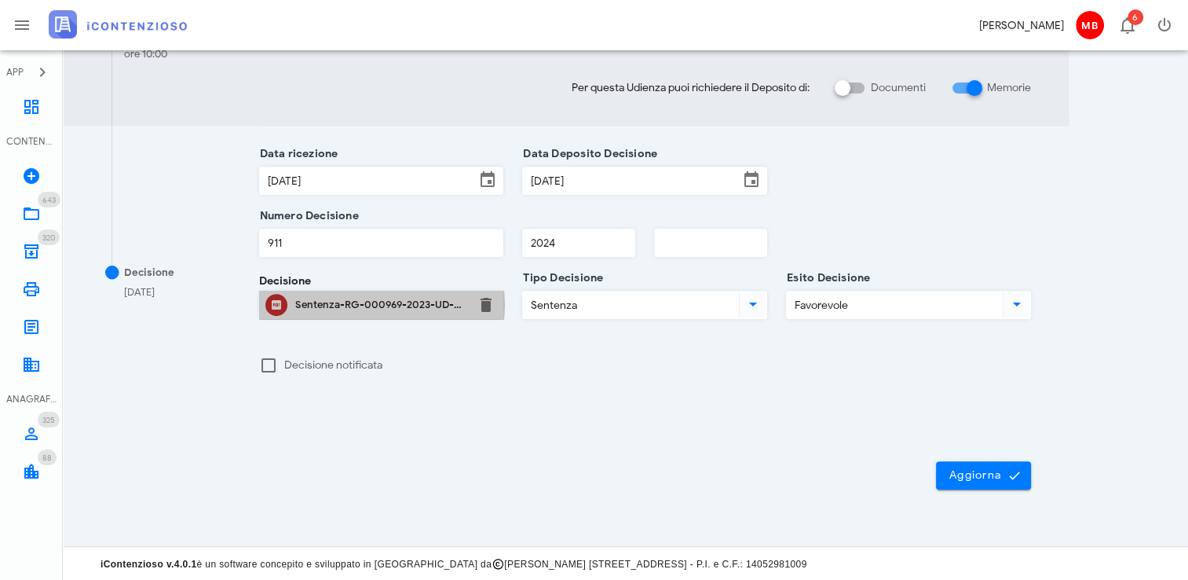
click at [428, 302] on div "Sentenza-RG-000969-2023-UD-09122024.pdf" at bounding box center [381, 304] width 173 height 13
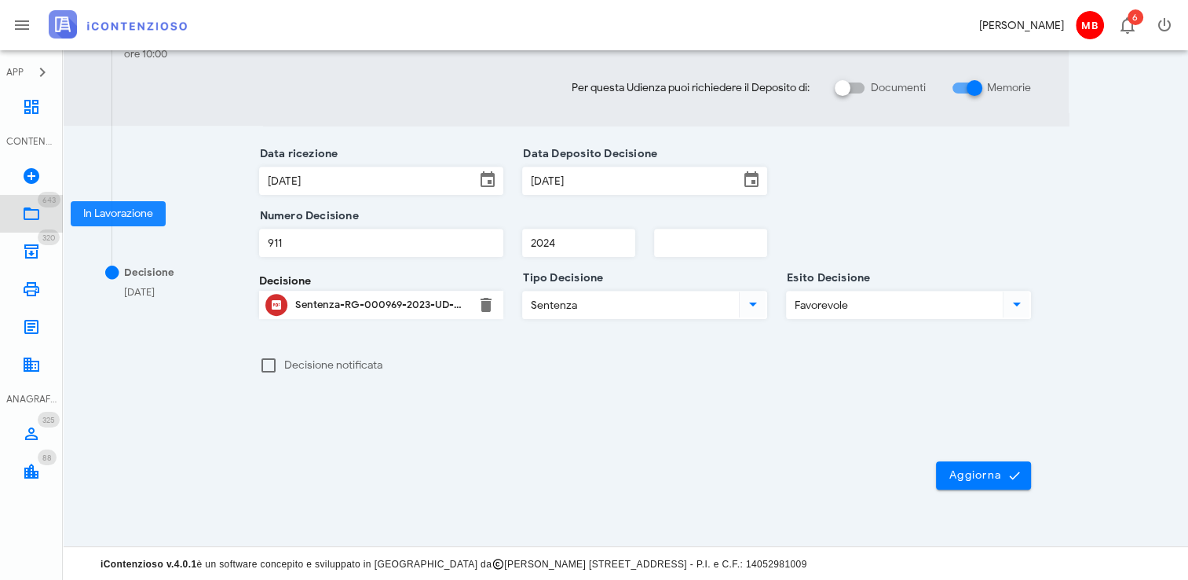
click at [38, 216] on icon at bounding box center [31, 213] width 19 height 19
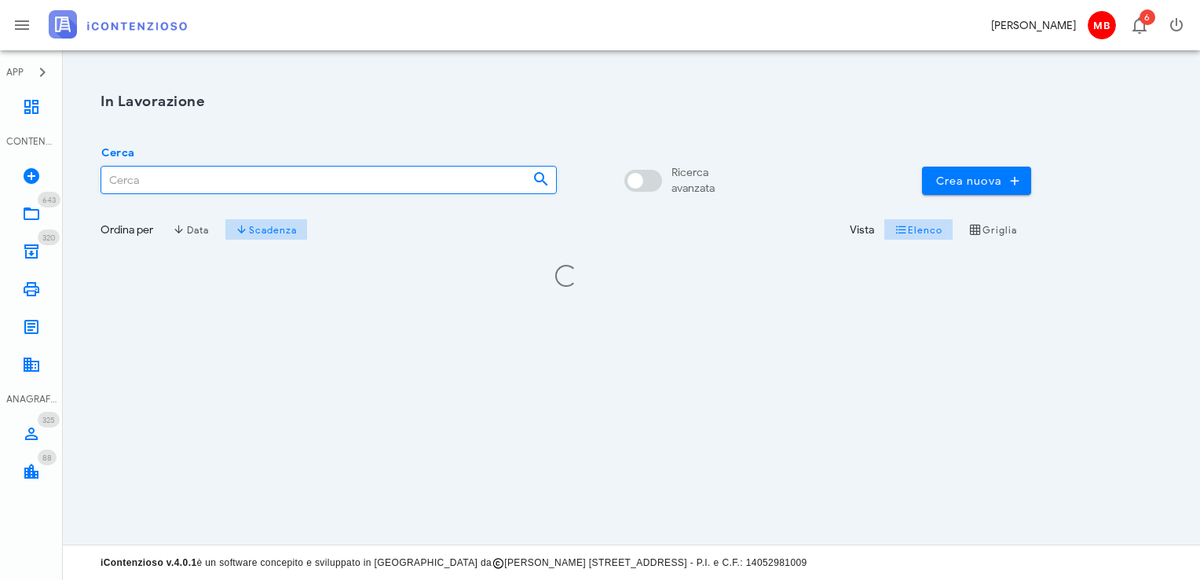
click at [140, 172] on input "Cerca" at bounding box center [310, 180] width 419 height 27
click at [140, 182] on input "guarberi" at bounding box center [301, 180] width 400 height 27
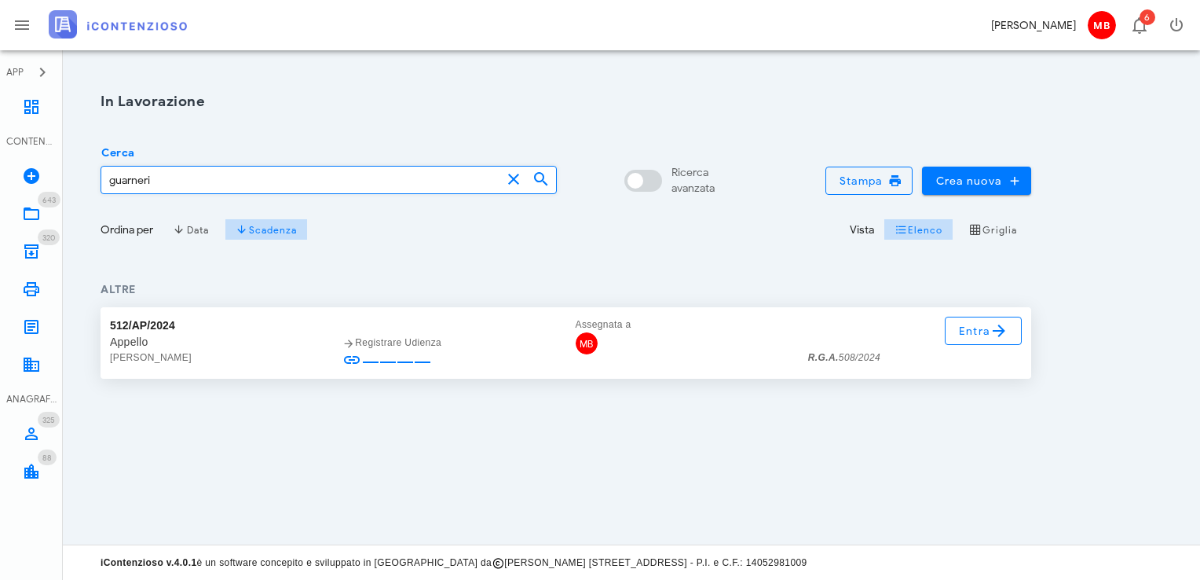
type input "guarneri"
